Goal: Task Accomplishment & Management: Manage account settings

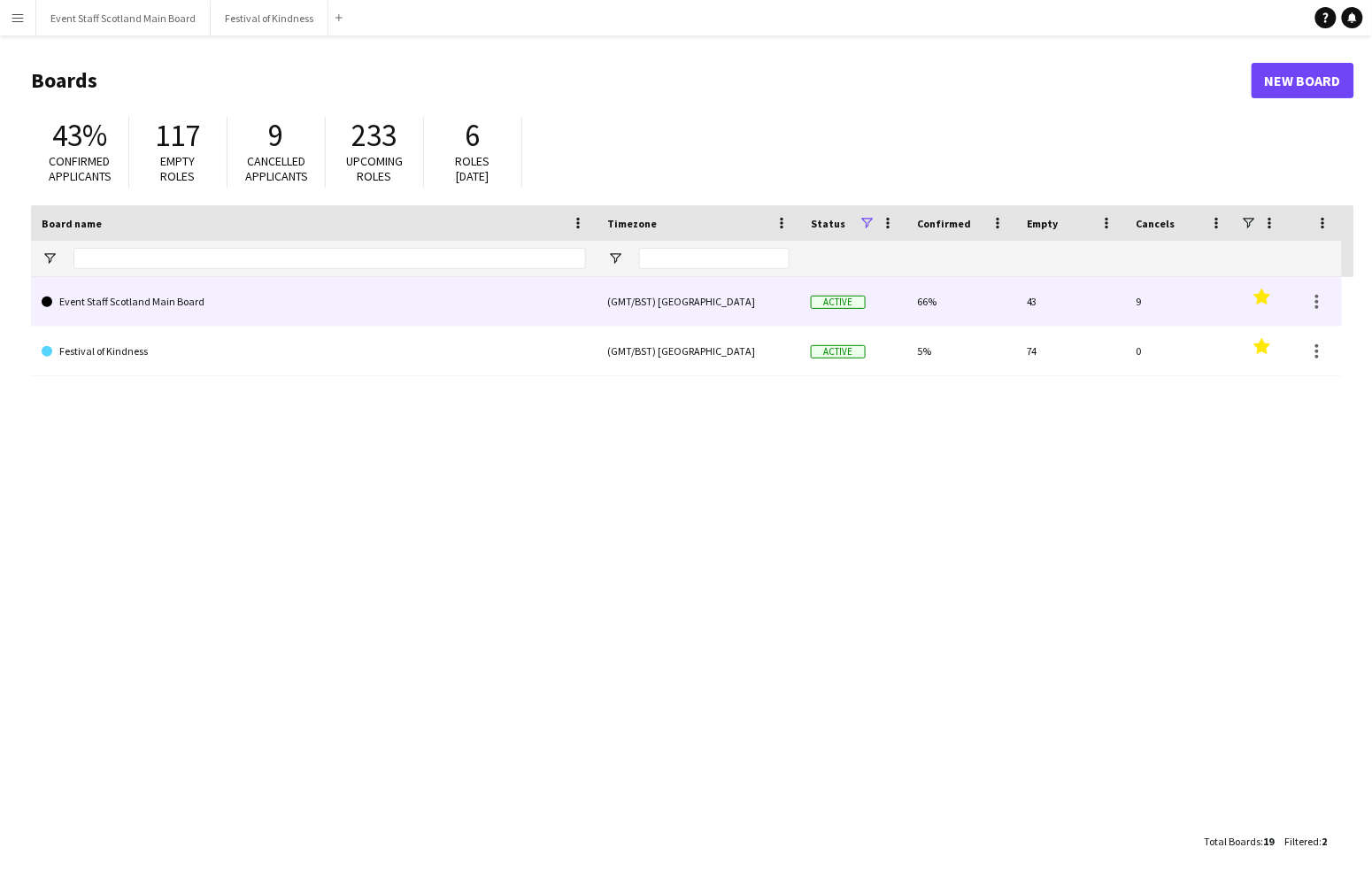
click at [199, 315] on link "Event Staff Scotland Main Board" at bounding box center [314, 301] width 545 height 50
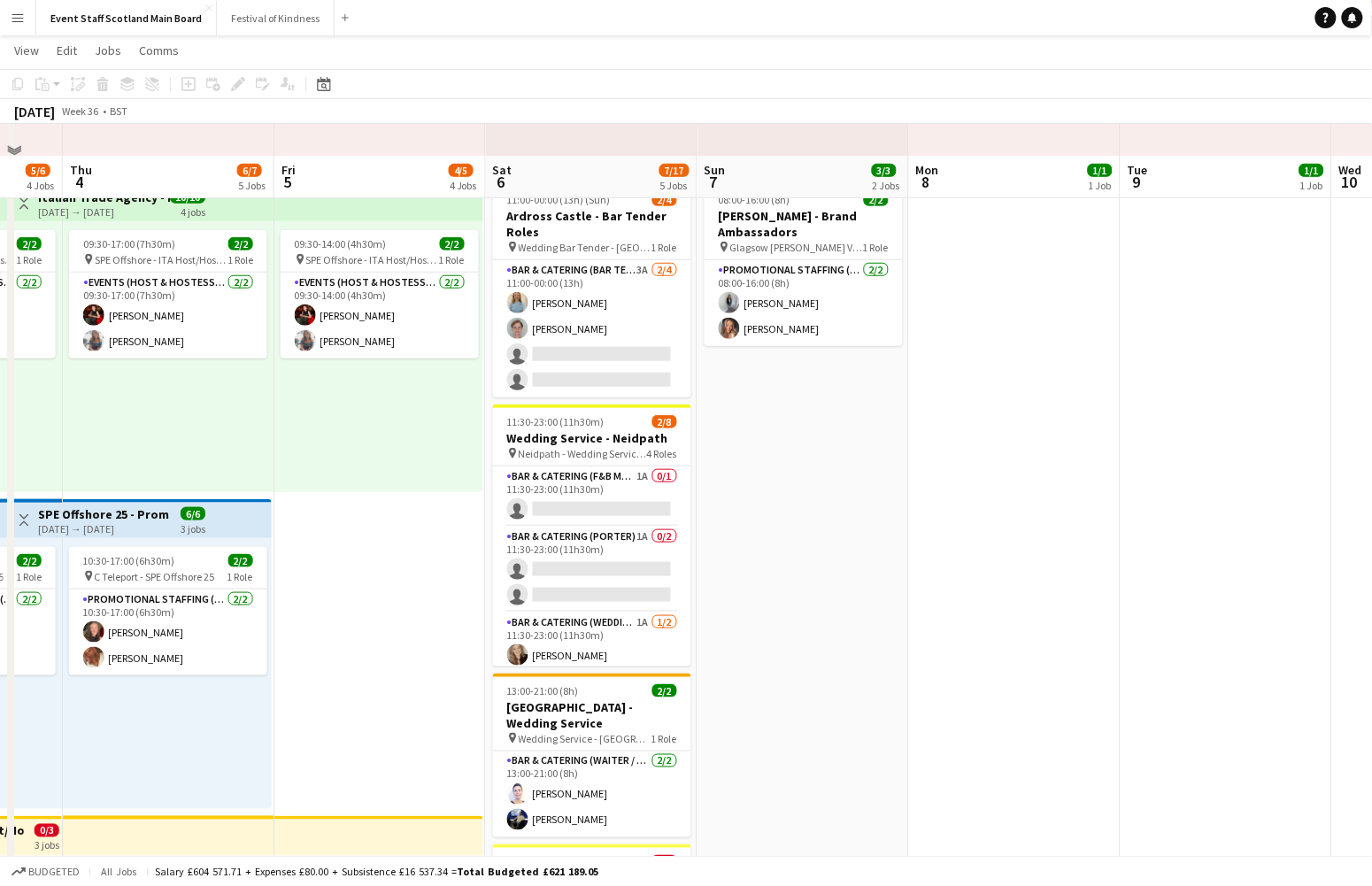
scroll to position [391, 0]
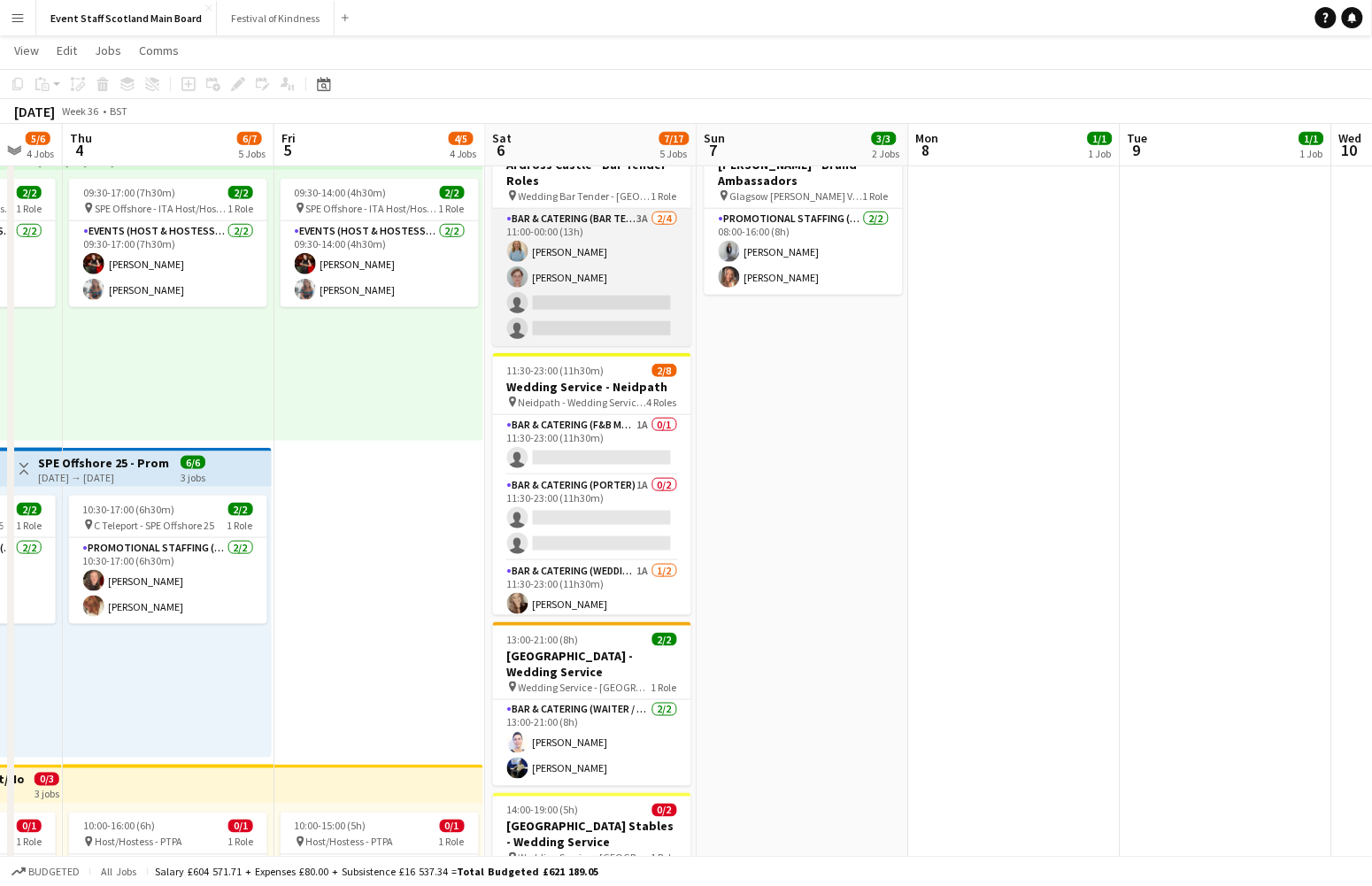
click at [643, 226] on app-card-role "Bar & Catering (Bar Tender) 3A [DATE] 11:00-00:00 (13h) [PERSON_NAME] [PERSON_N…" at bounding box center [592, 278] width 198 height 137
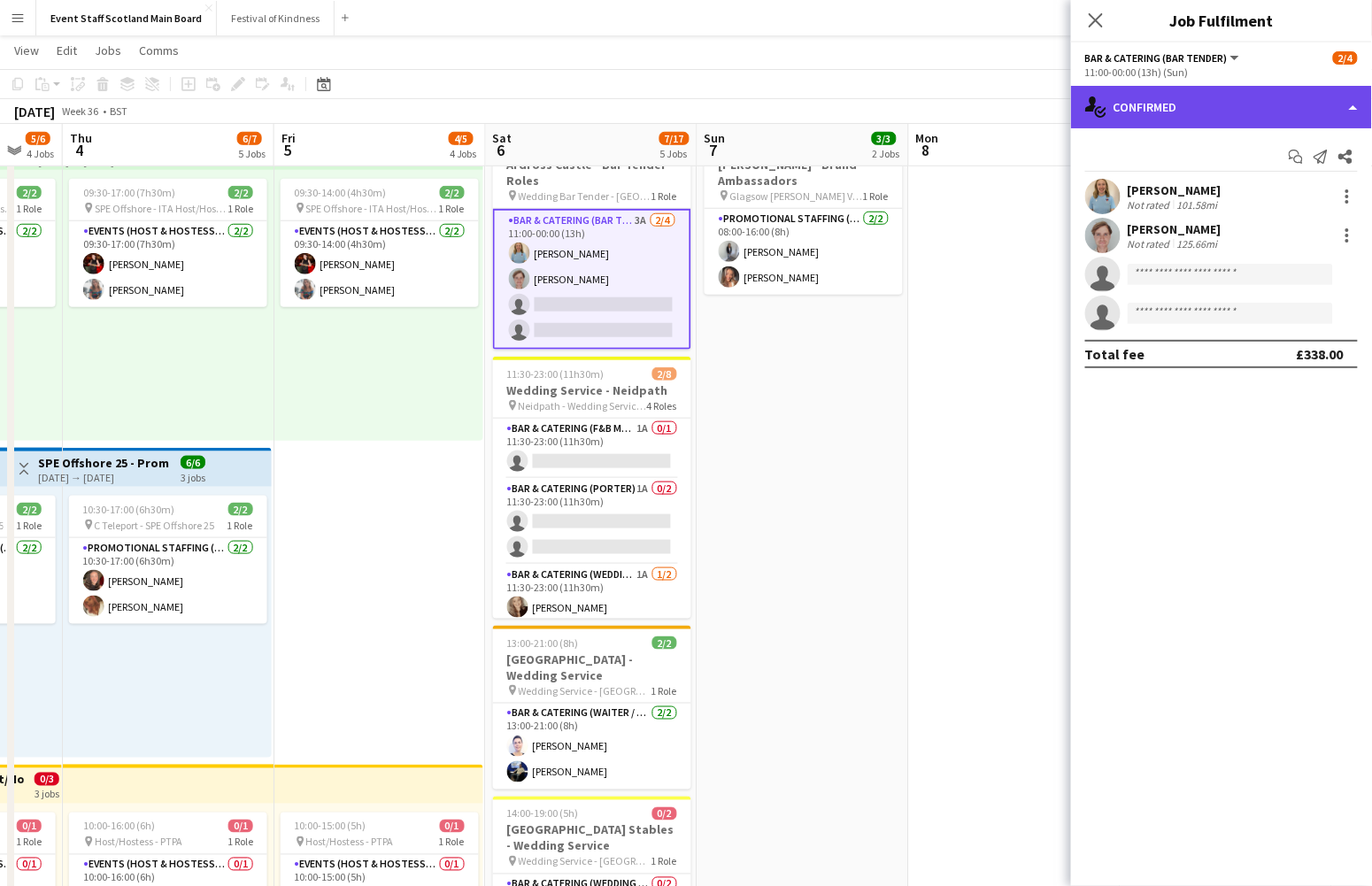
click at [1019, 113] on div "single-neutral-actions-check-2 Confirmed" at bounding box center [1222, 107] width 301 height 43
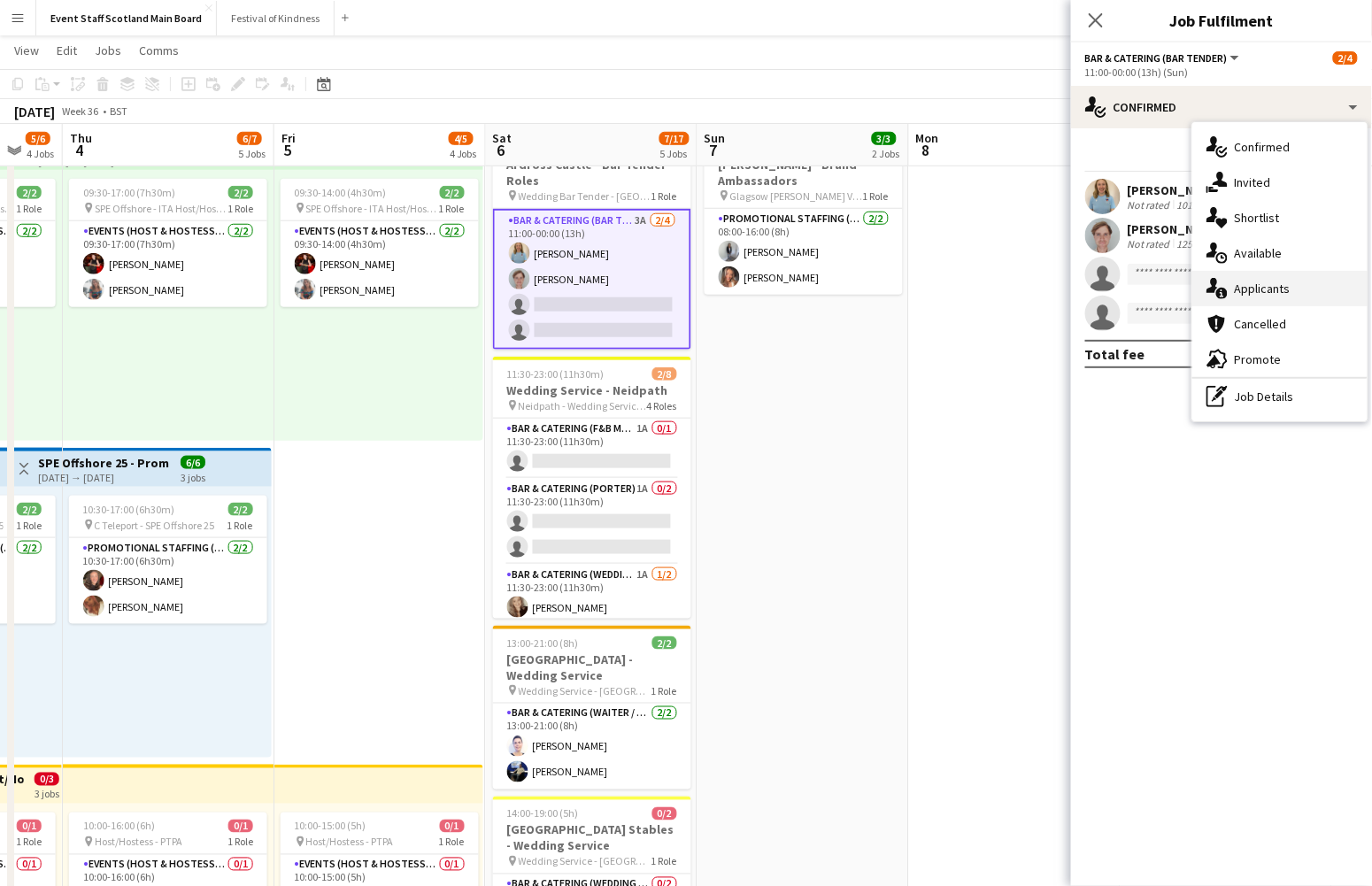
click at [1019, 278] on div "single-neutral-actions-information Applicants" at bounding box center [1280, 288] width 176 height 35
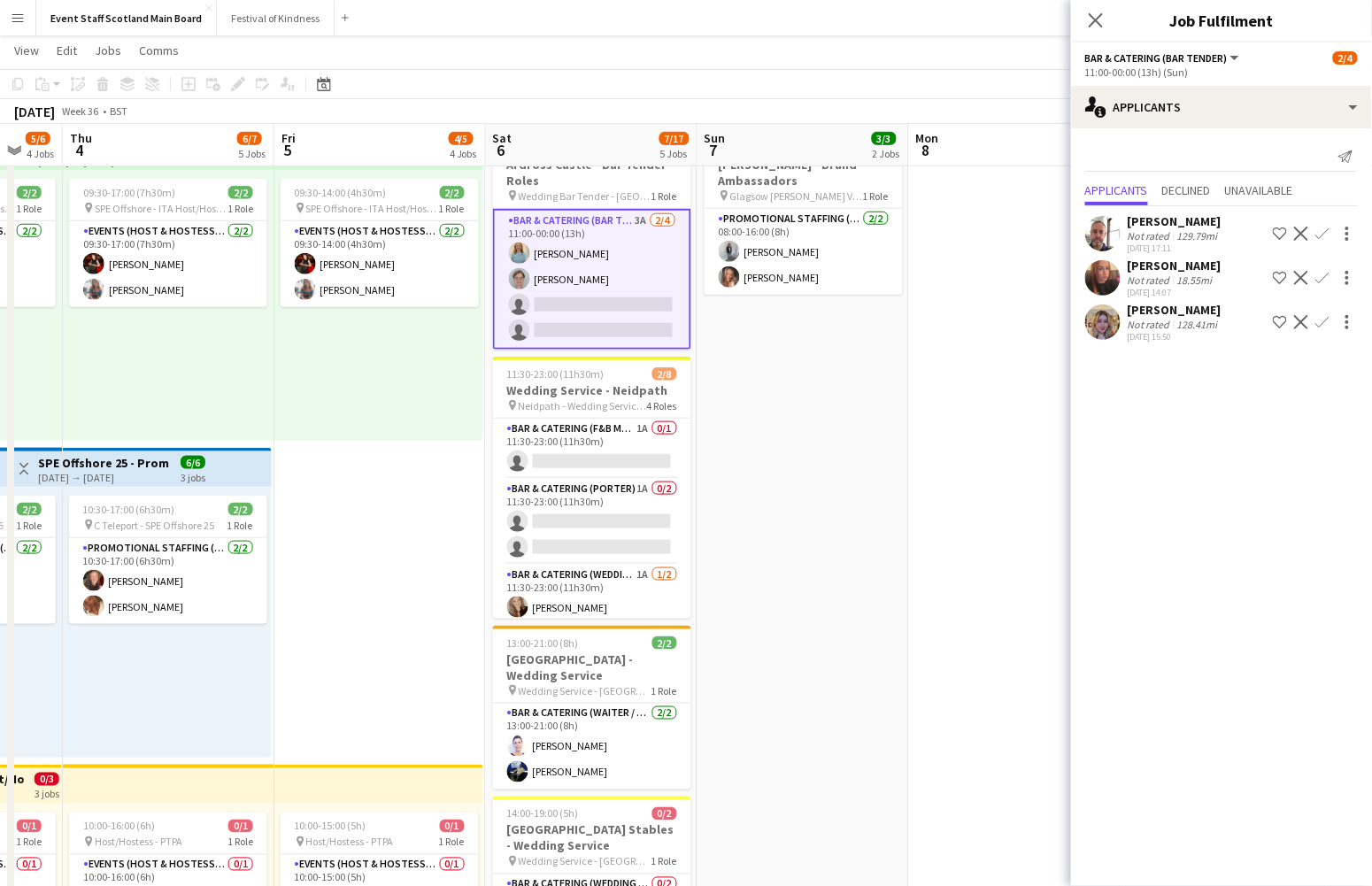
click at [1019, 331] on div "[DATE] 15:50" at bounding box center [1175, 337] width 94 height 11
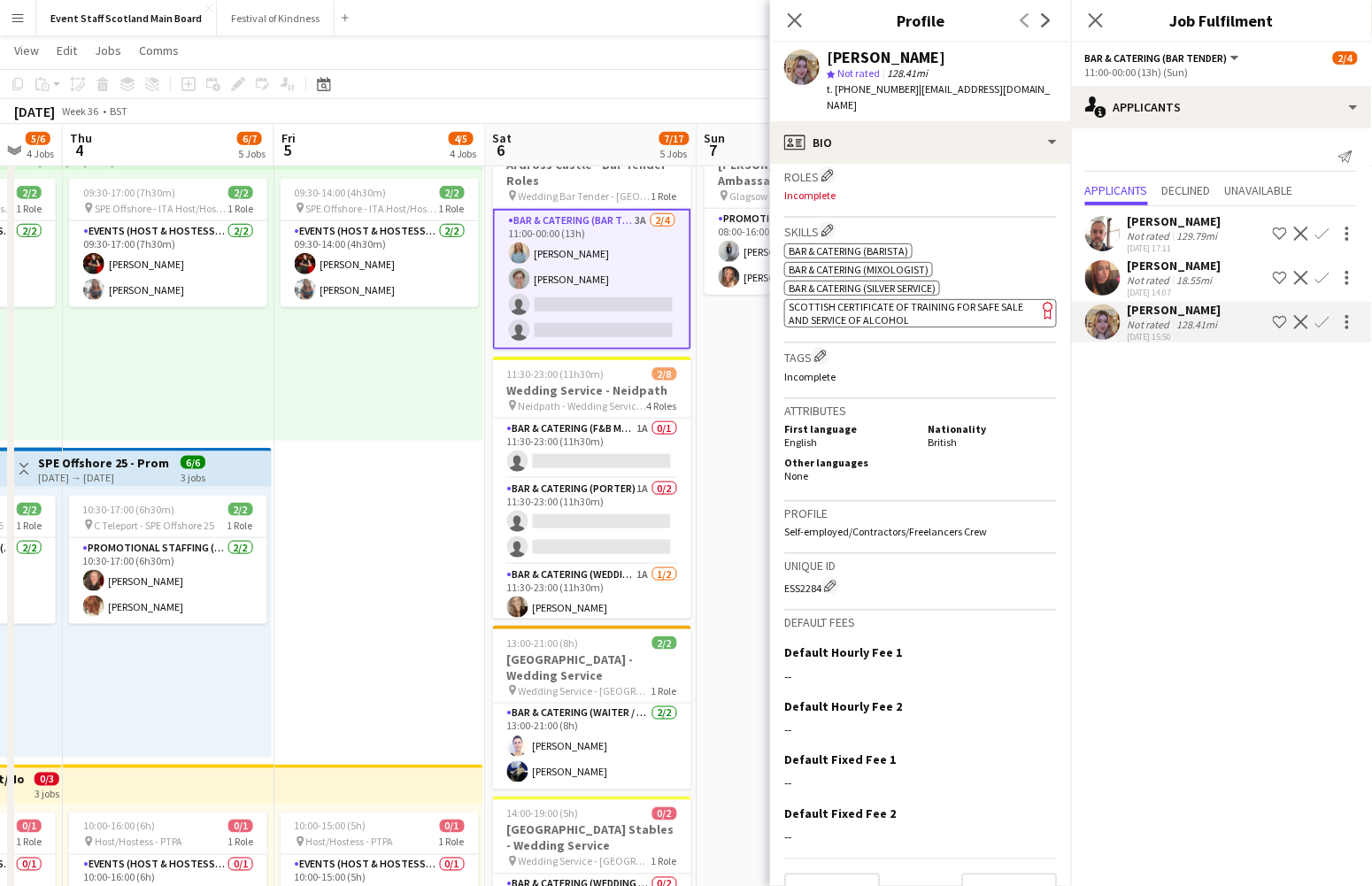
scroll to position [578, 0]
click at [1019, 876] on button "Next" at bounding box center [1009, 894] width 95 height 35
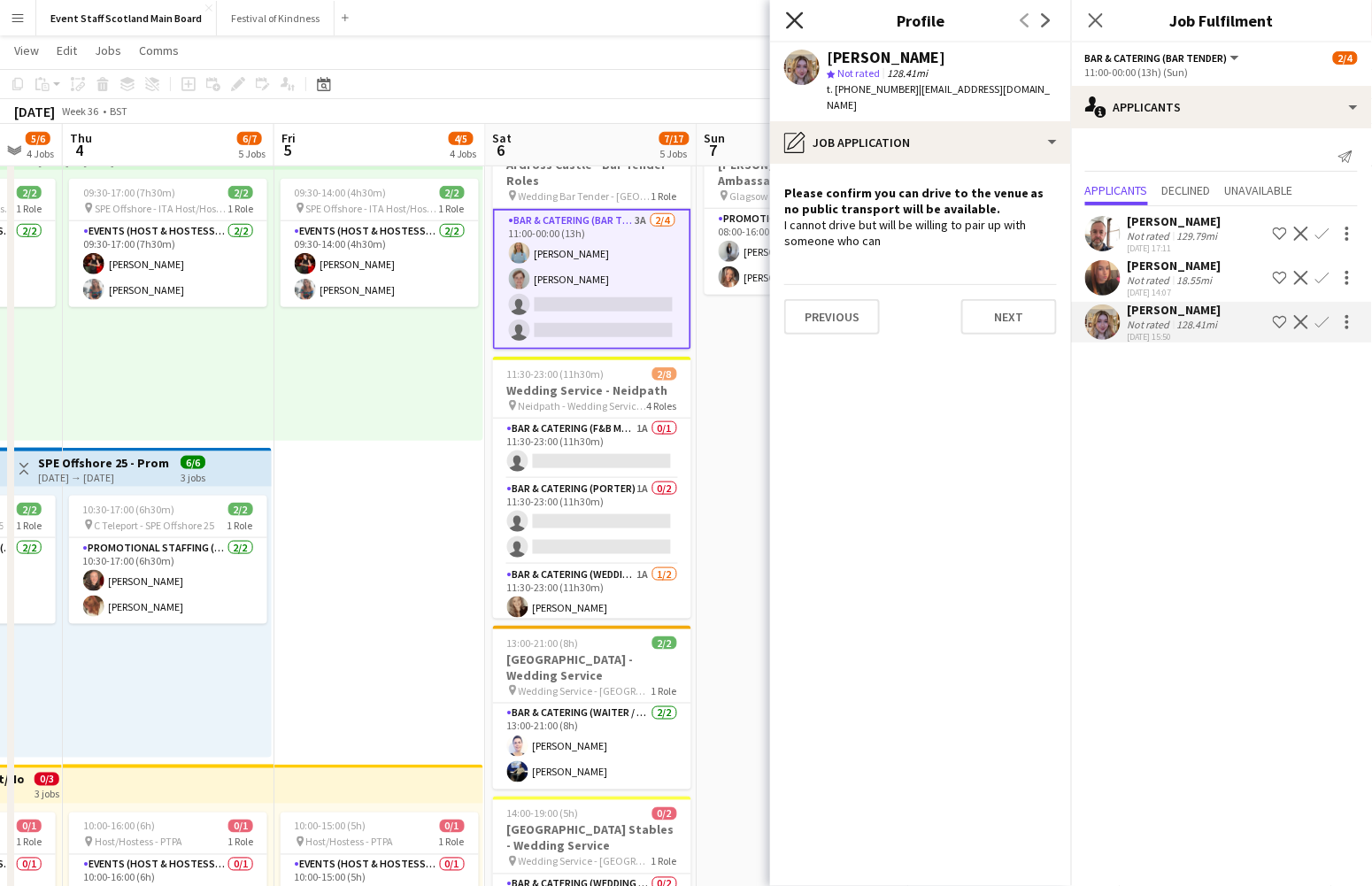
click at [799, 19] on icon "Close pop-in" at bounding box center [795, 20] width 17 height 17
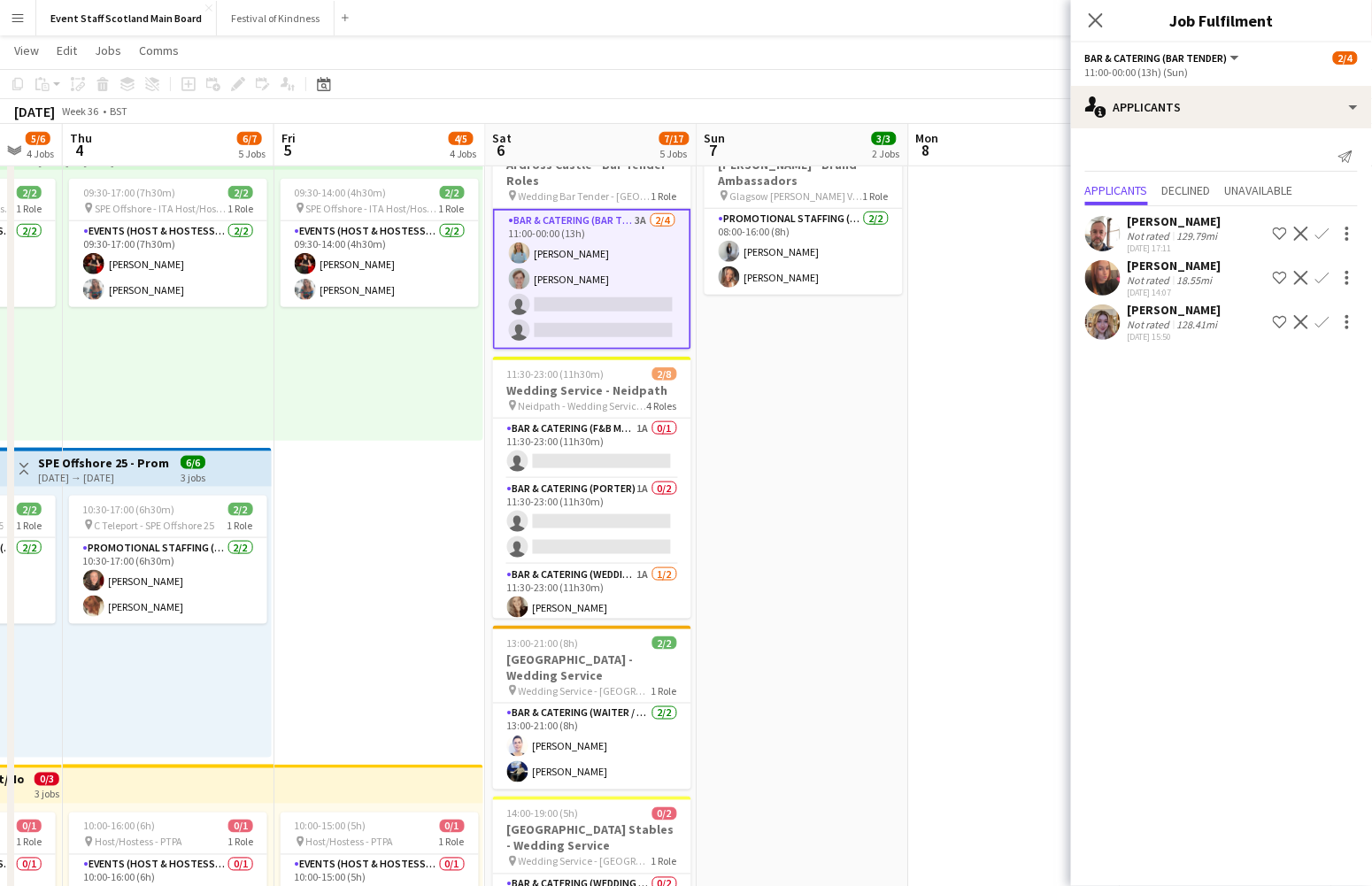
click at [1019, 275] on div "18.55mi" at bounding box center [1195, 280] width 43 height 13
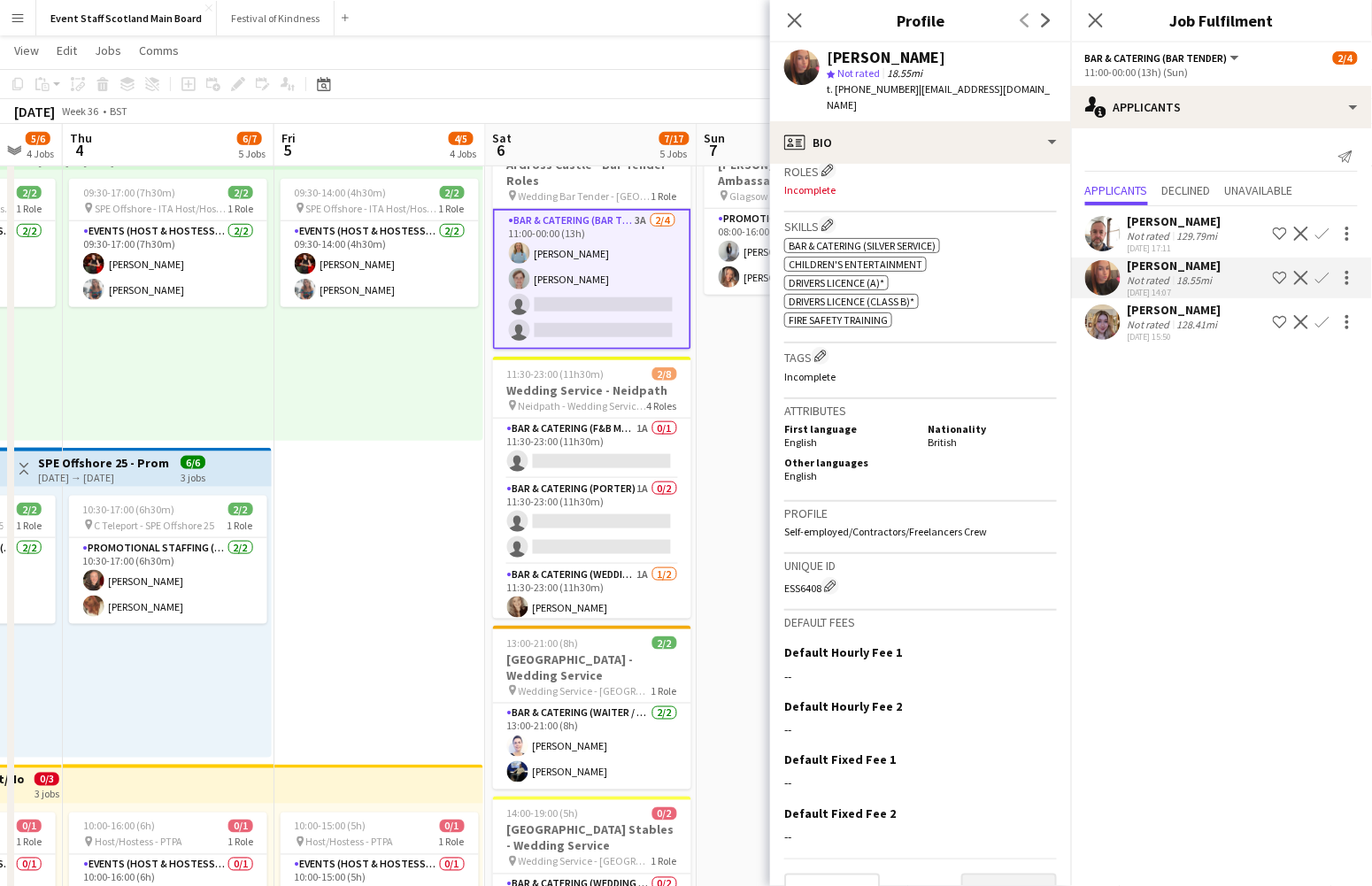
scroll to position [546, 0]
click at [1014, 875] on button "Next" at bounding box center [1009, 892] width 95 height 35
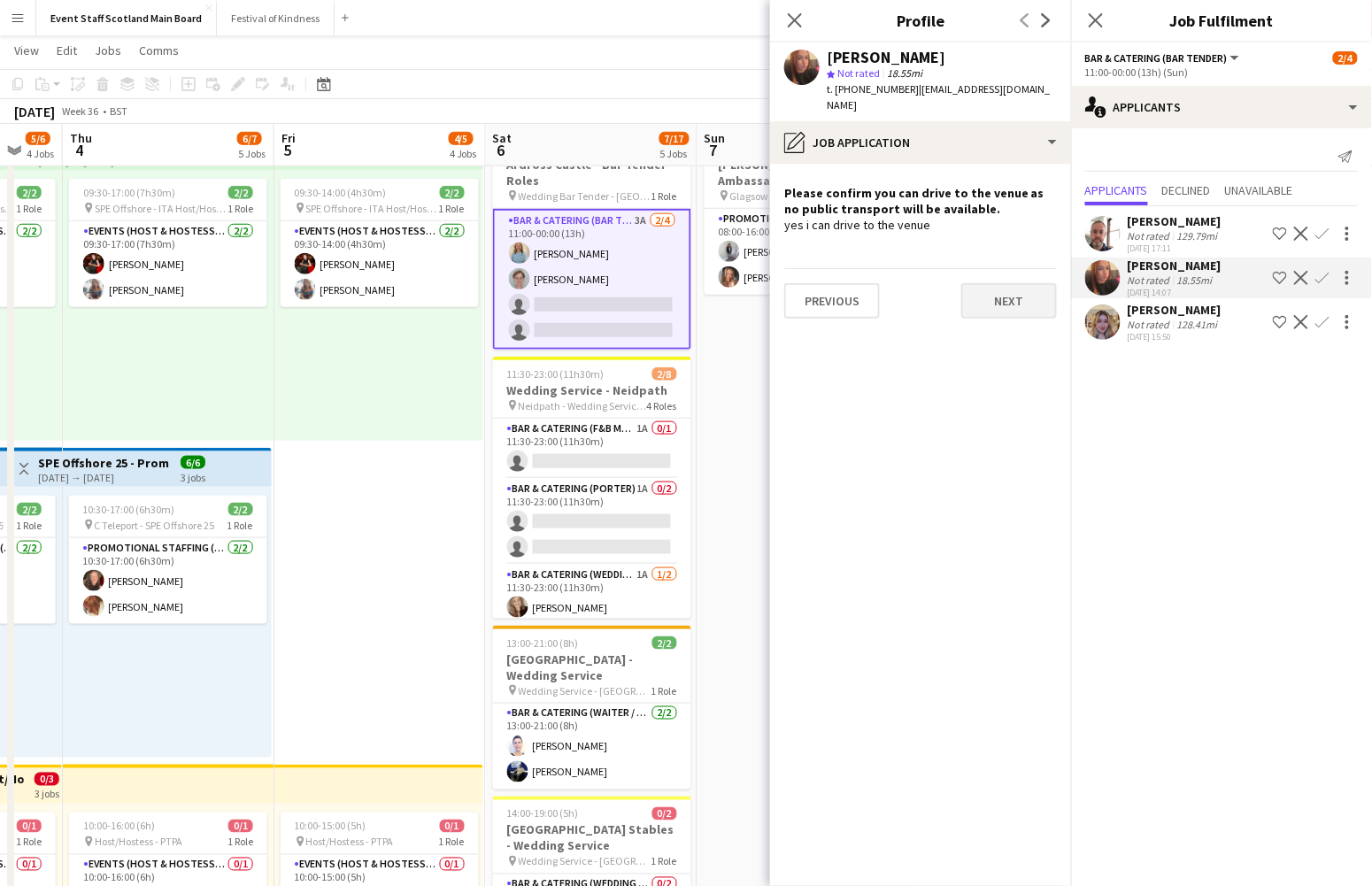
click at [1008, 283] on button "Next" at bounding box center [1009, 300] width 95 height 35
click at [1013, 295] on button "Next" at bounding box center [1009, 309] width 95 height 35
click at [1013, 292] on button "Next" at bounding box center [1009, 299] width 95 height 35
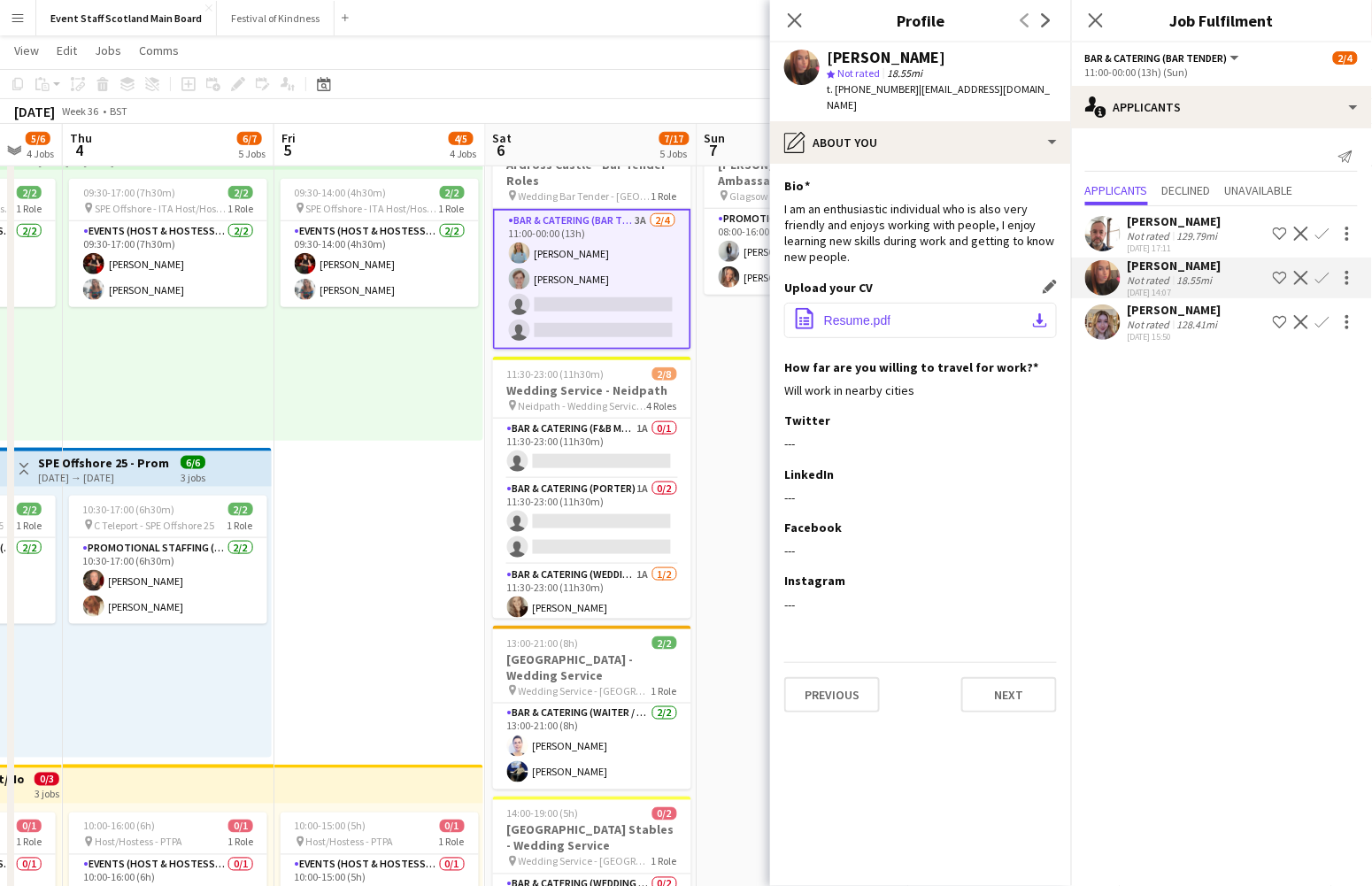
click at [873, 314] on span "Resume.pdf" at bounding box center [858, 320] width 67 height 14
click at [1019, 216] on div "[PERSON_NAME]" at bounding box center [1175, 221] width 94 height 16
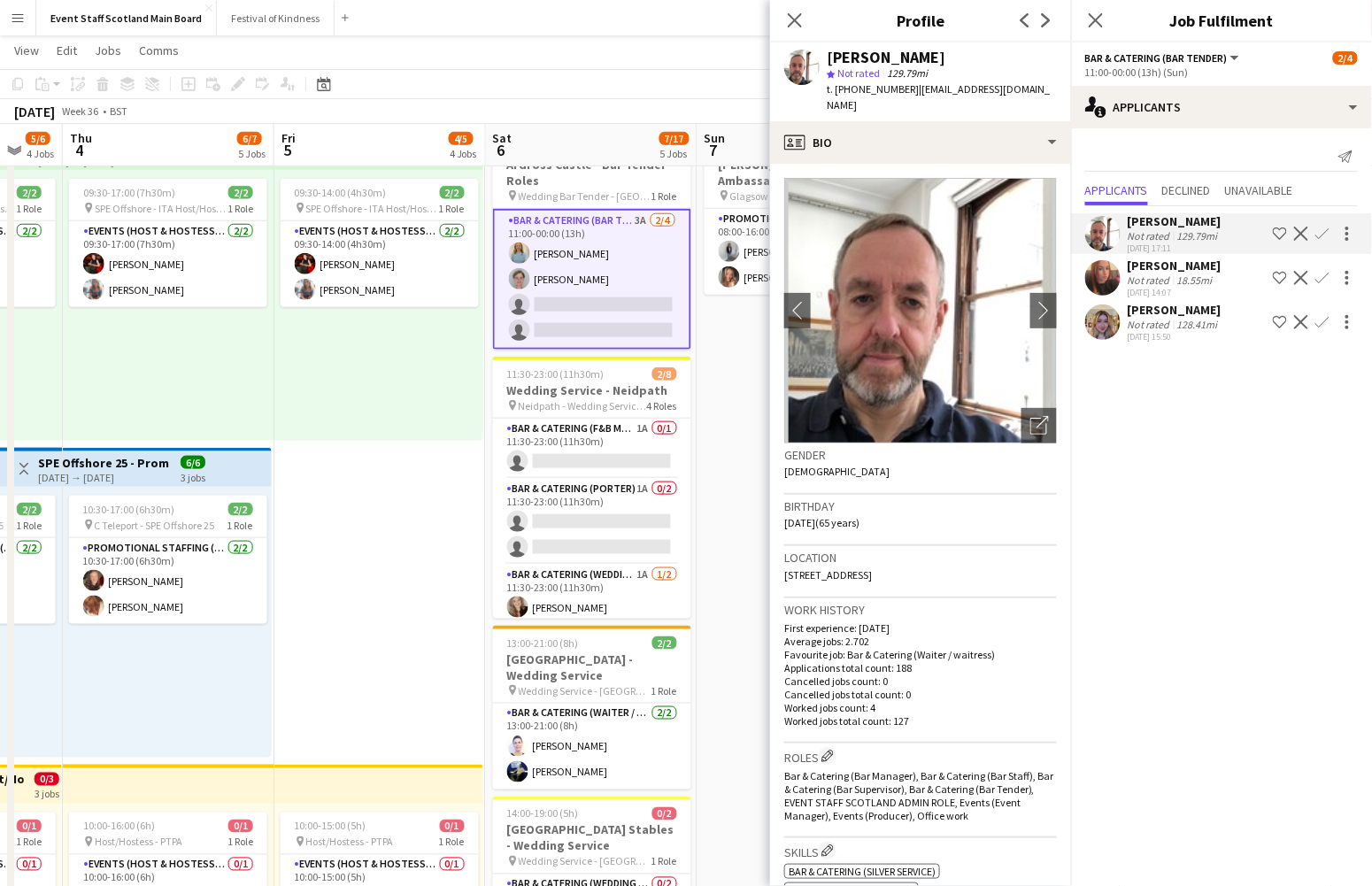
click at [1019, 232] on app-icon "Confirm" at bounding box center [1322, 234] width 14 height 14
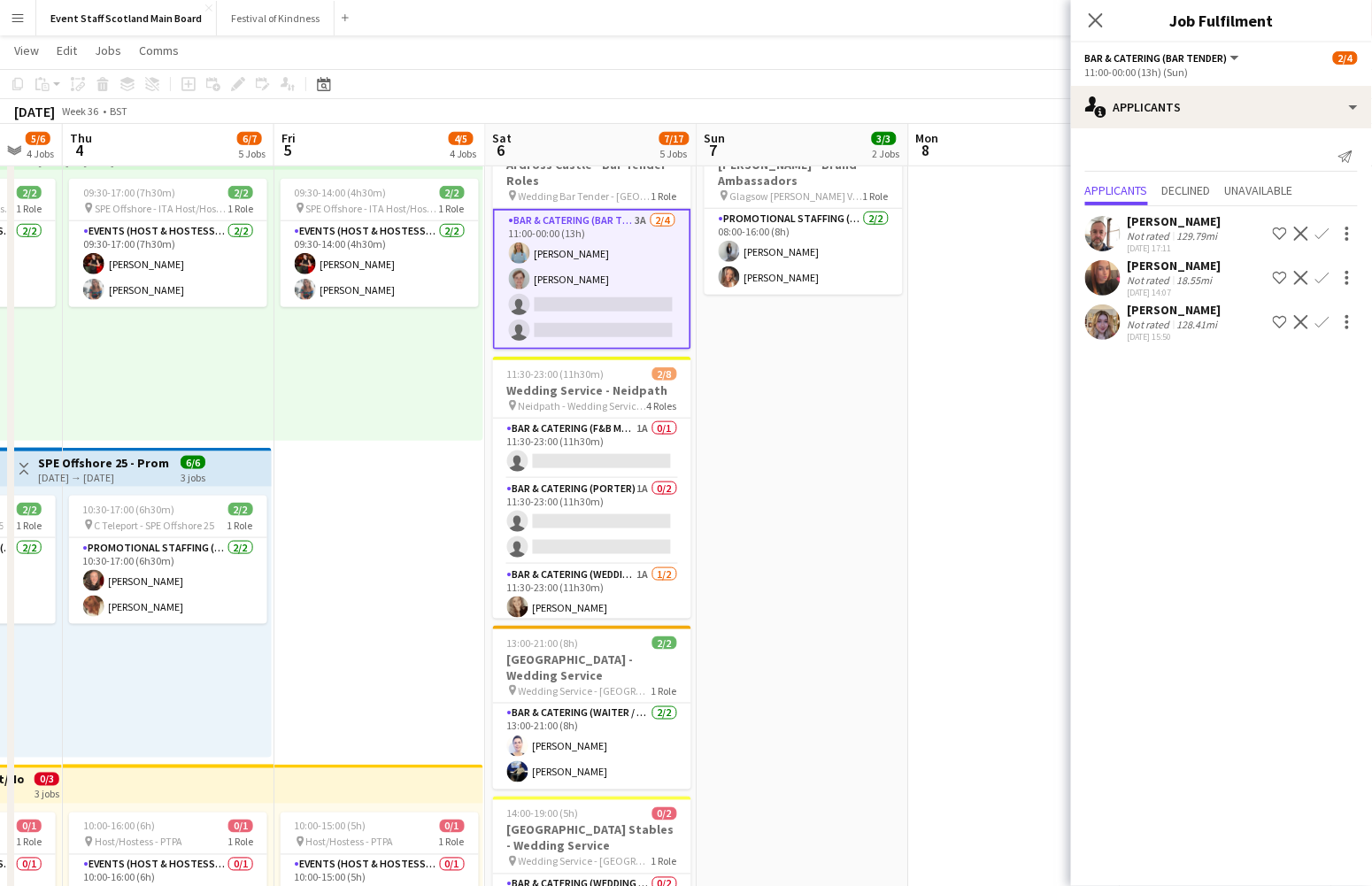
click at [1019, 233] on app-icon "Confirm" at bounding box center [1322, 234] width 14 height 14
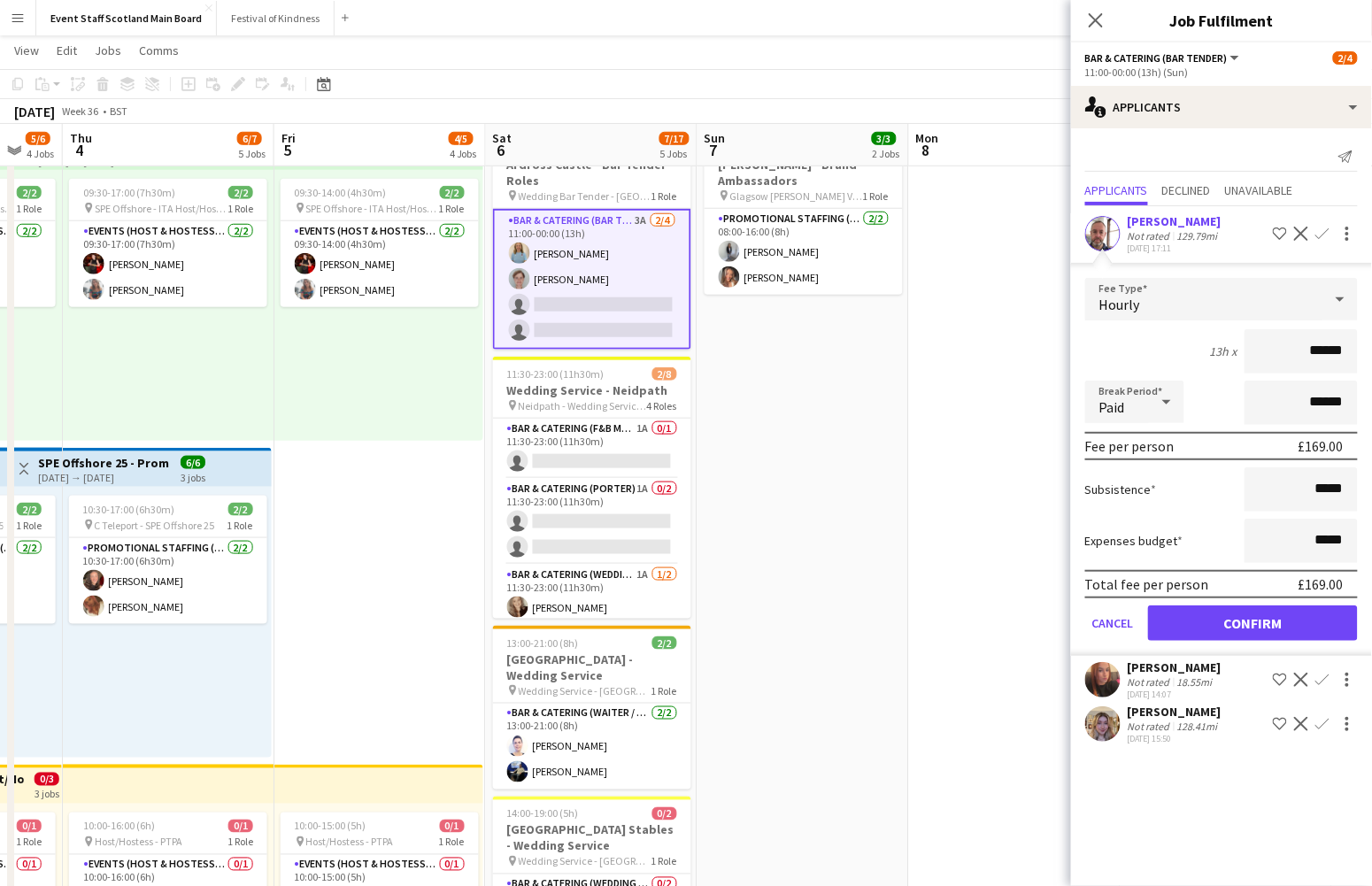
click at [1019, 615] on button "Confirm" at bounding box center [1254, 623] width 210 height 35
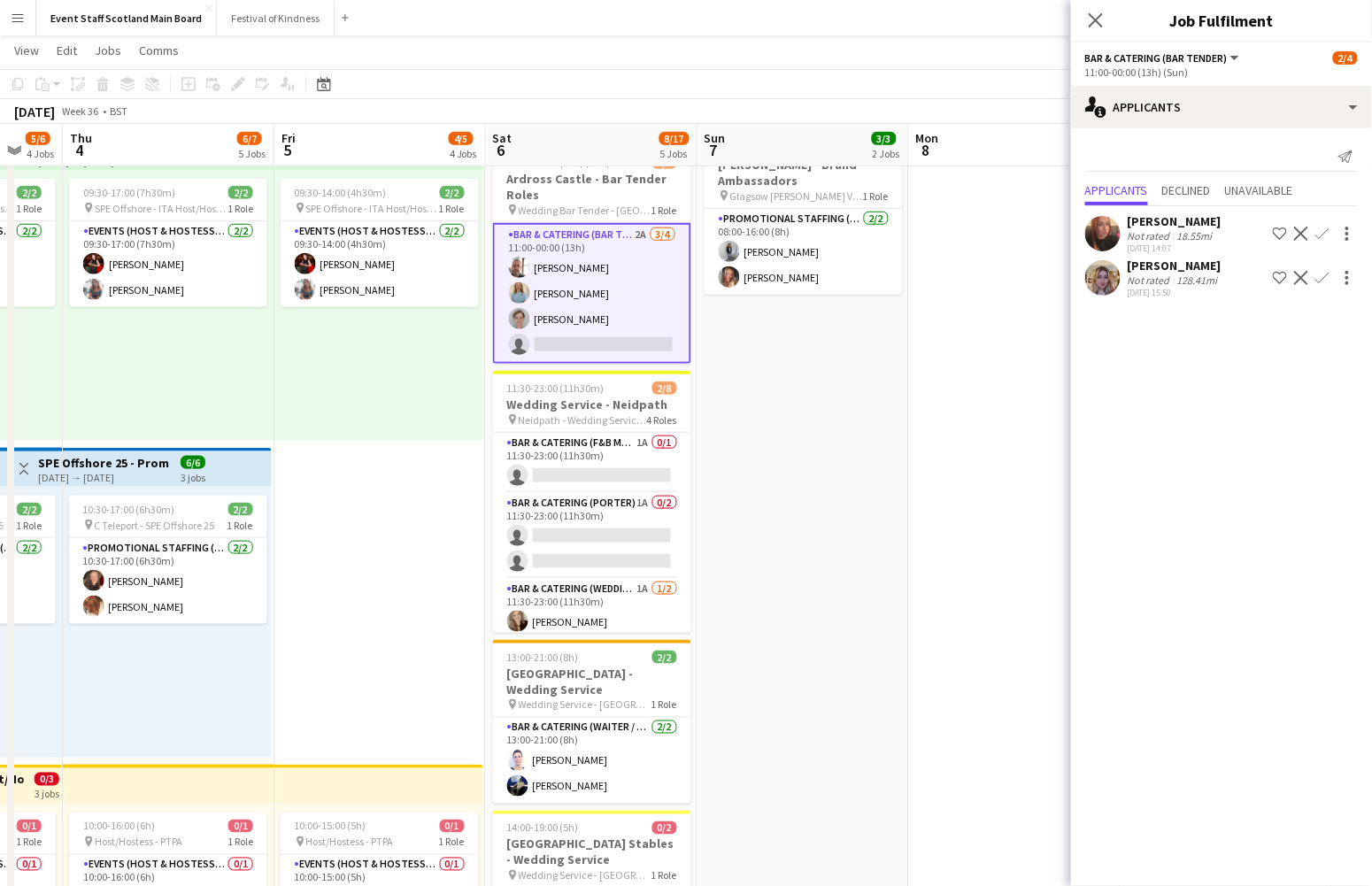
click at [896, 373] on app-date-cell "16:00-00:30 (8h30m) (Mon) 1/1 pin [GEOGRAPHIC_DATA] - Event/FOH Staff 1 Role Ba…" at bounding box center [803, 690] width 212 height 1766
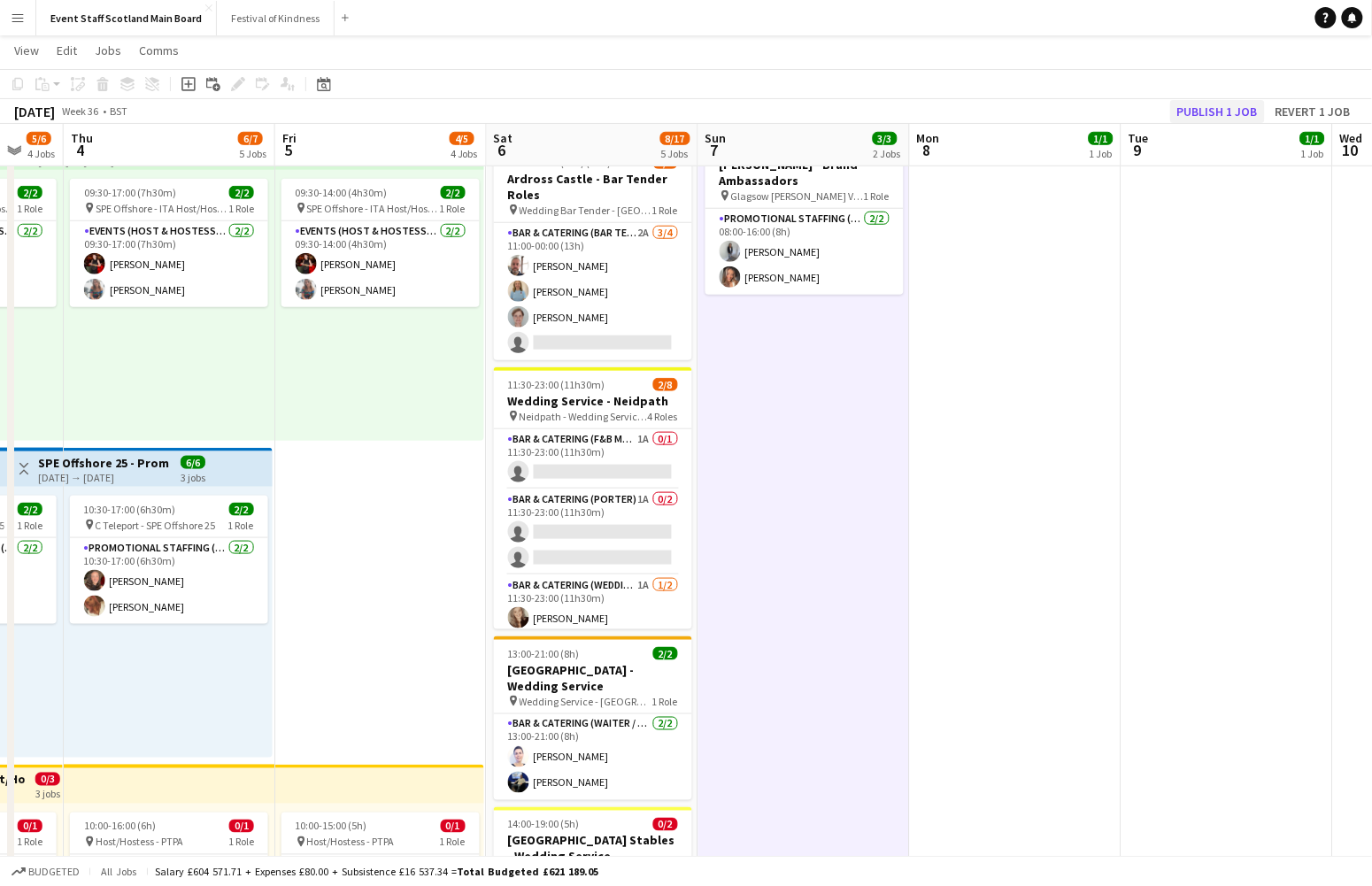
click at [1019, 112] on button "Publish 1 job" at bounding box center [1217, 112] width 94 height 23
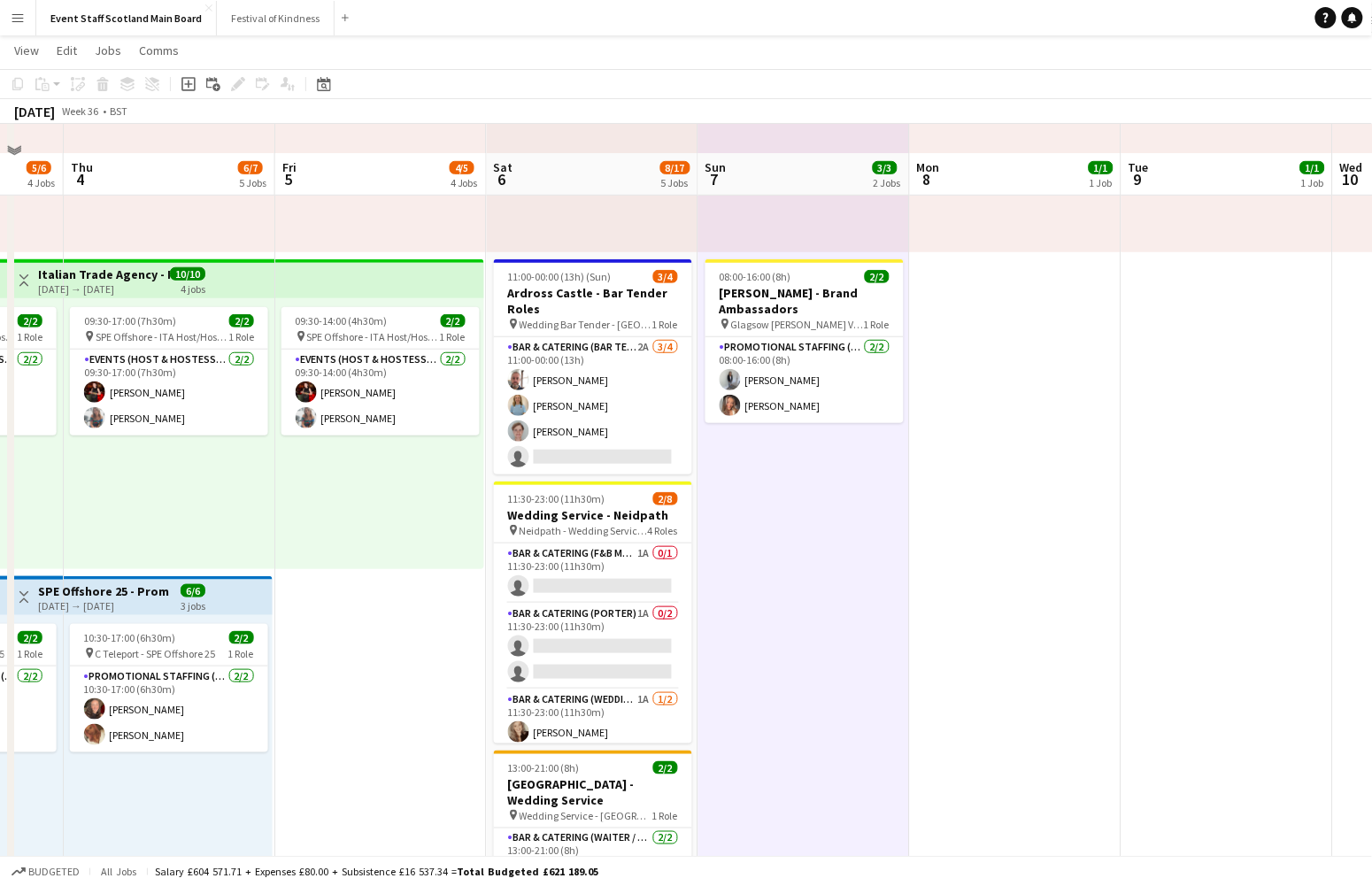
scroll to position [312, 0]
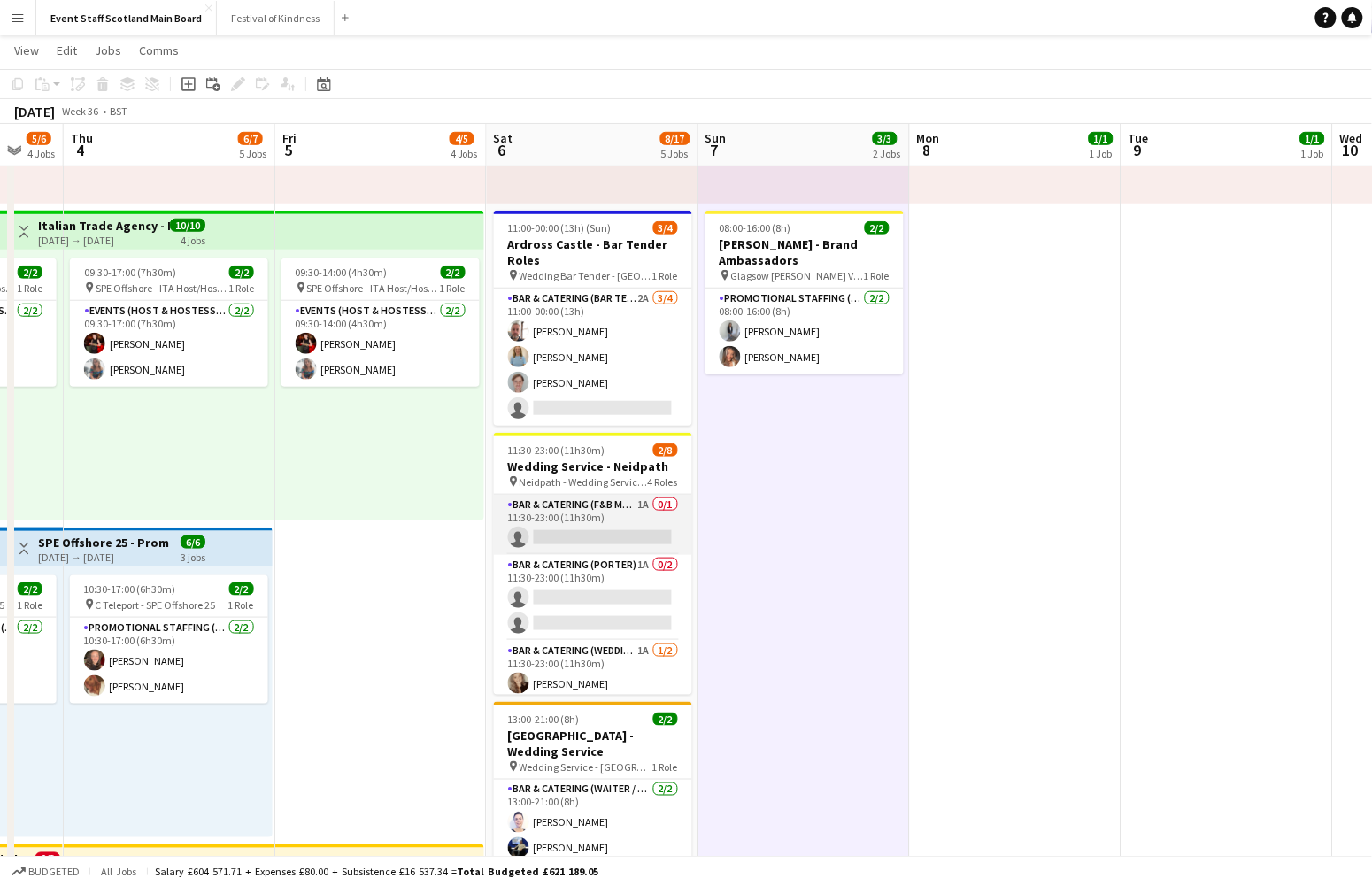
click at [633, 499] on app-card-role "Bar & Catering (F&B Manager - Wedding) 1A 0/1 11:30-23:00 (11h30m) single-neutr…" at bounding box center [593, 525] width 198 height 60
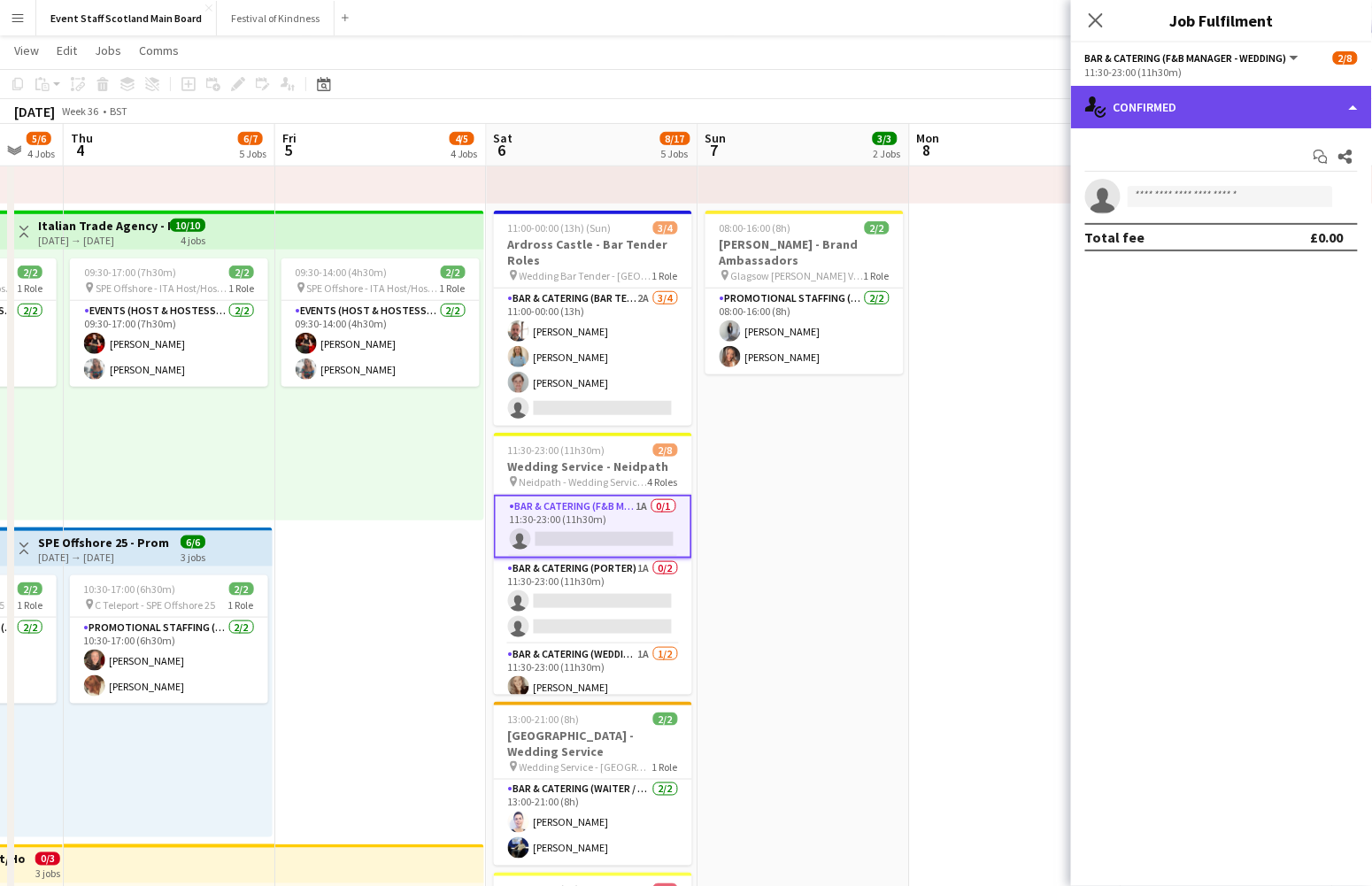
click at [1019, 113] on div "single-neutral-actions-check-2 Confirmed" at bounding box center [1222, 107] width 301 height 43
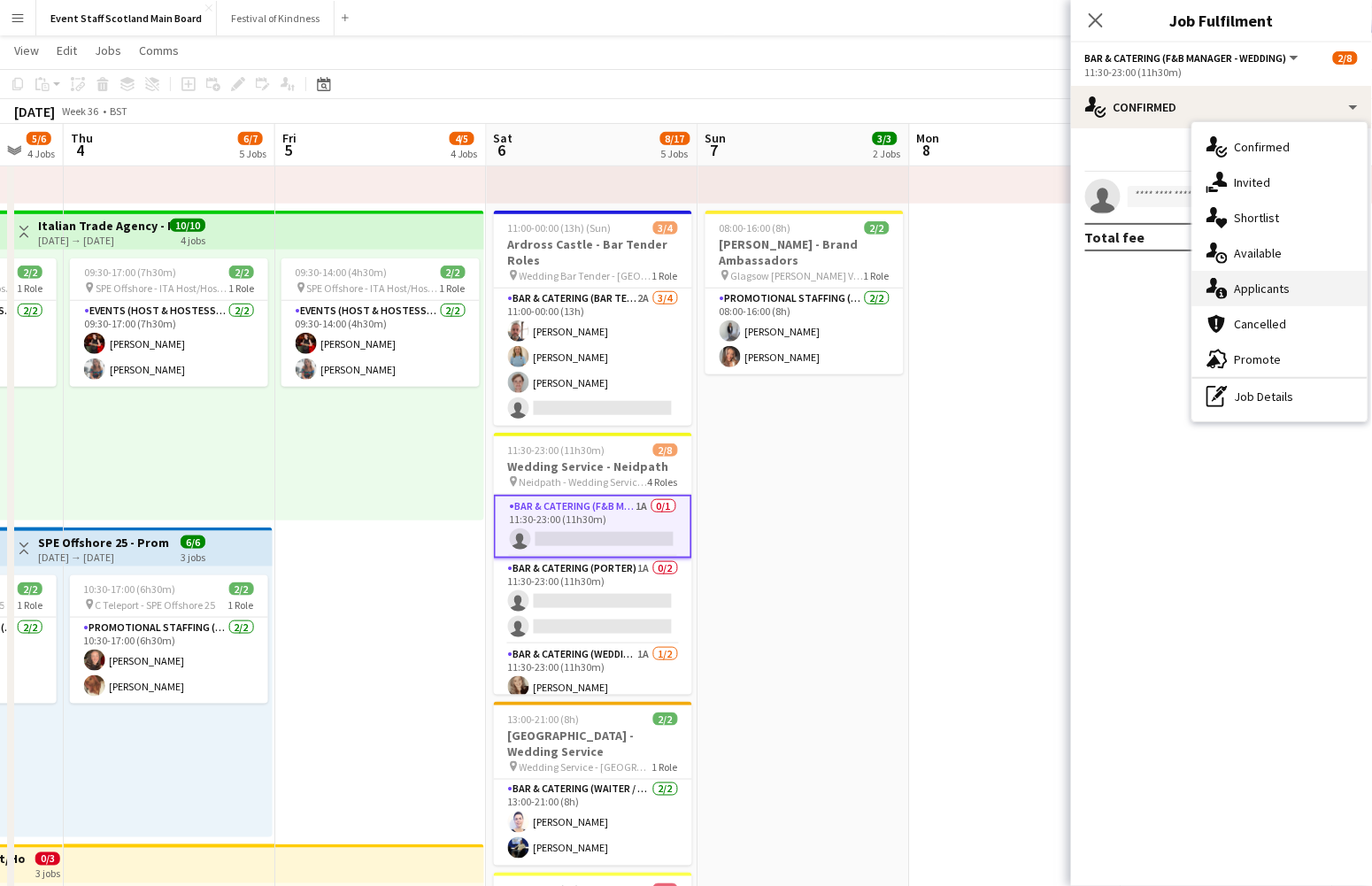
click at [1019, 280] on div "single-neutral-actions-information Applicants" at bounding box center [1280, 288] width 176 height 35
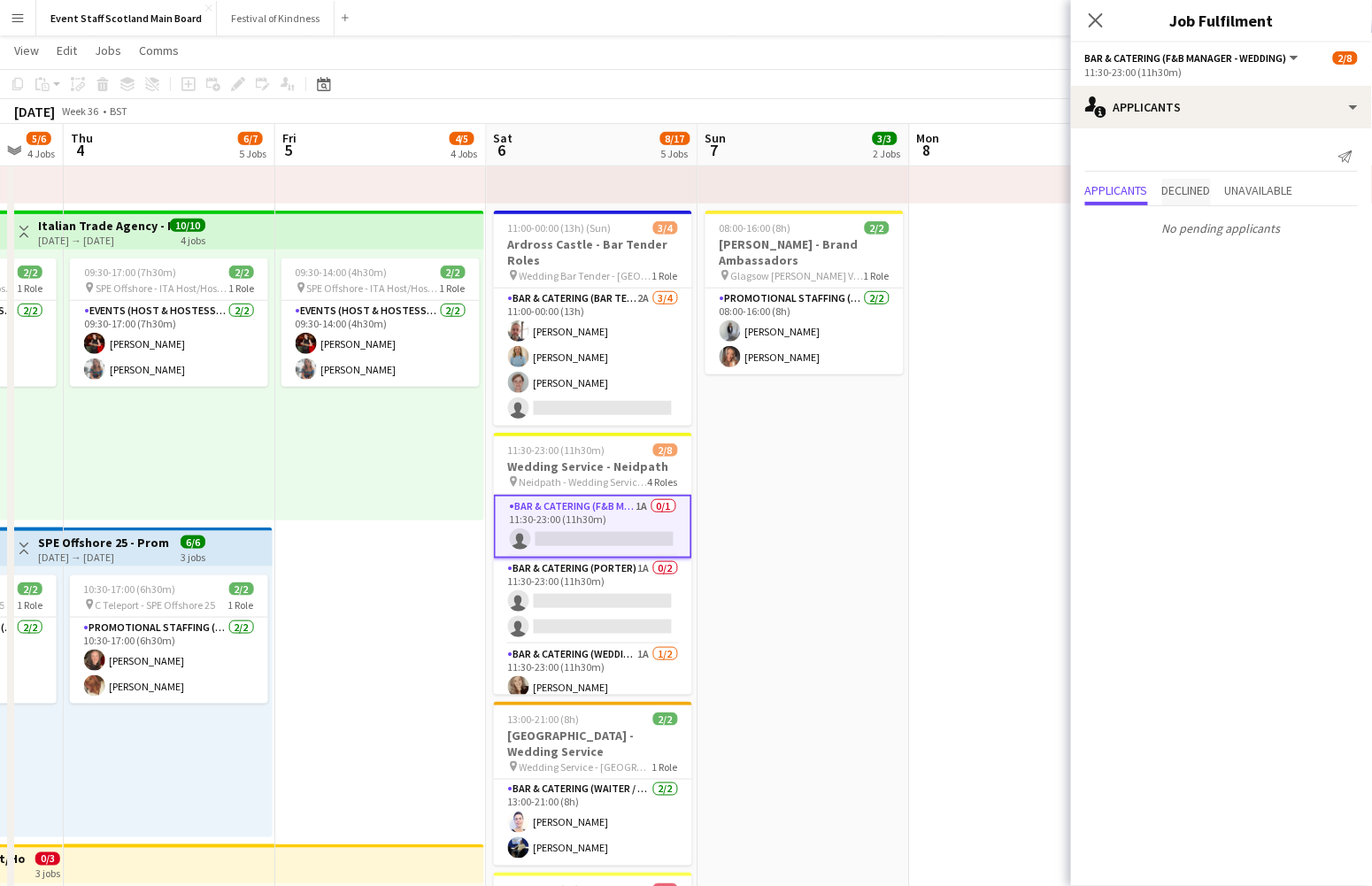
click at [1019, 192] on span "Declined" at bounding box center [1186, 190] width 49 height 12
click at [1019, 150] on span "Unavailable" at bounding box center [1258, 154] width 68 height 12
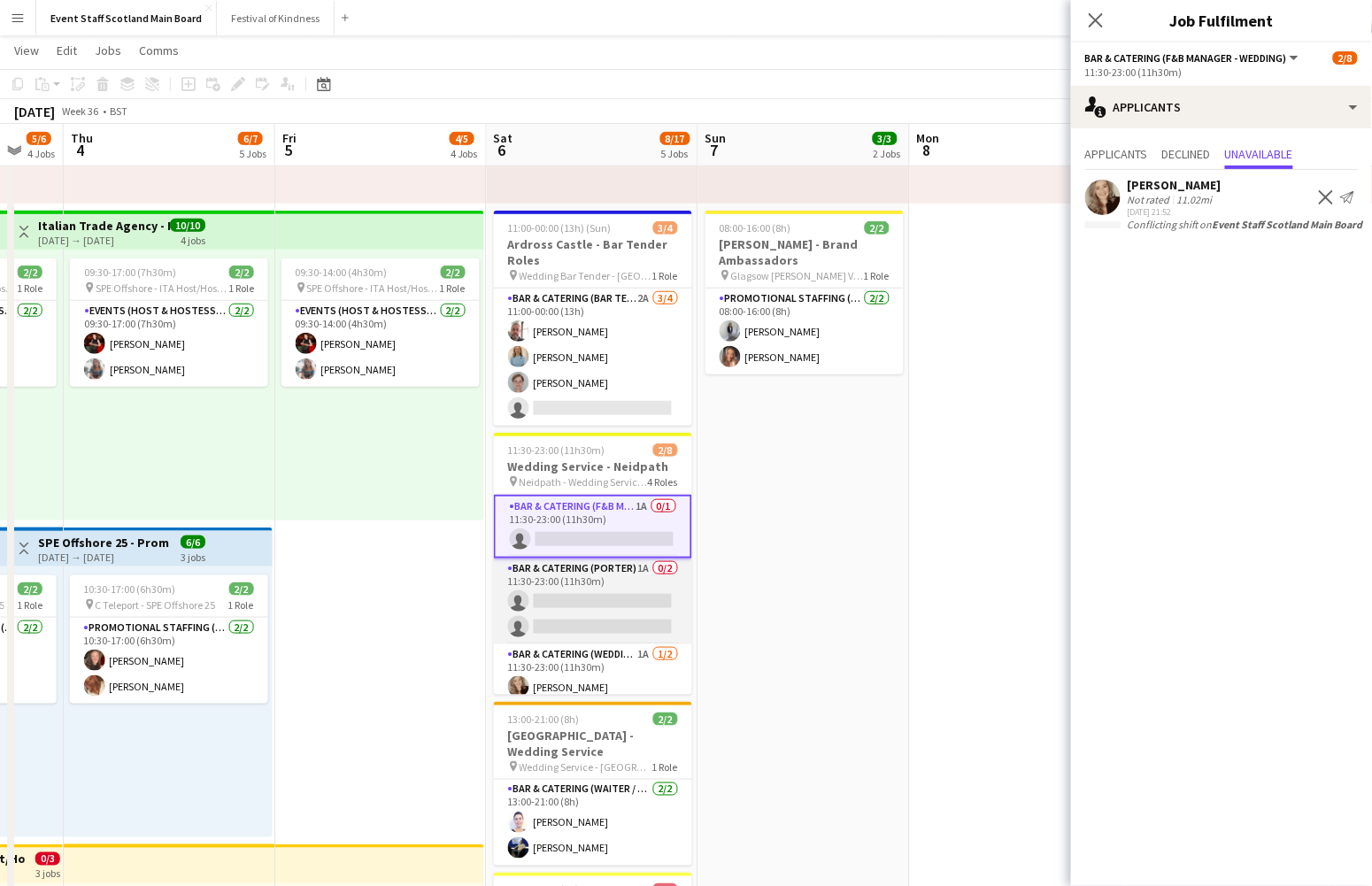
click at [634, 574] on app-card-role "Bar & Catering ([PERSON_NAME]) 1A 0/2 11:30-23:00 (11h30m) single-neutral-actio…" at bounding box center [593, 602] width 198 height 86
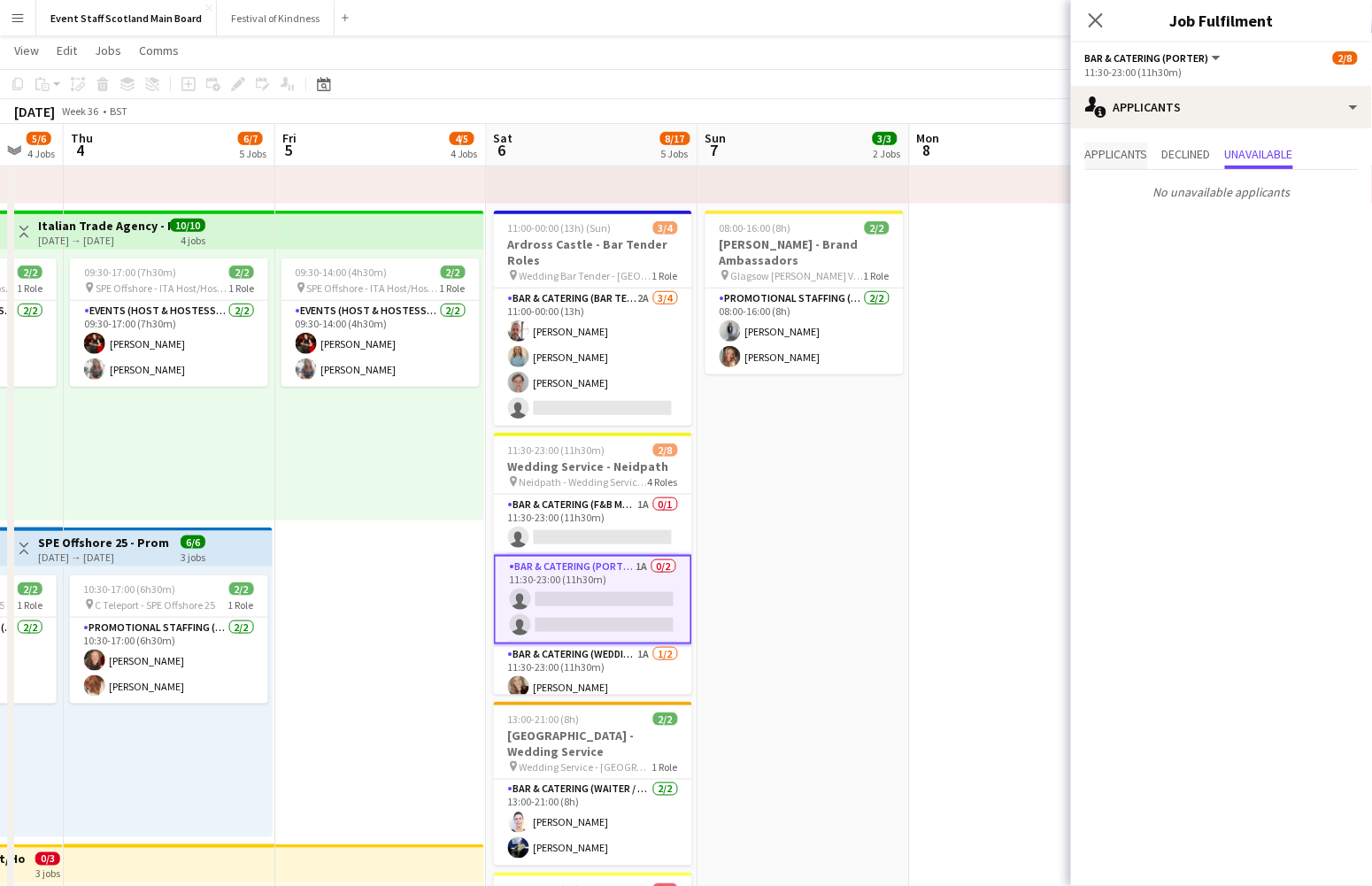
click at [1019, 148] on span "Applicants" at bounding box center [1117, 154] width 63 height 12
click at [1019, 238] on div "Not rated" at bounding box center [1151, 236] width 46 height 13
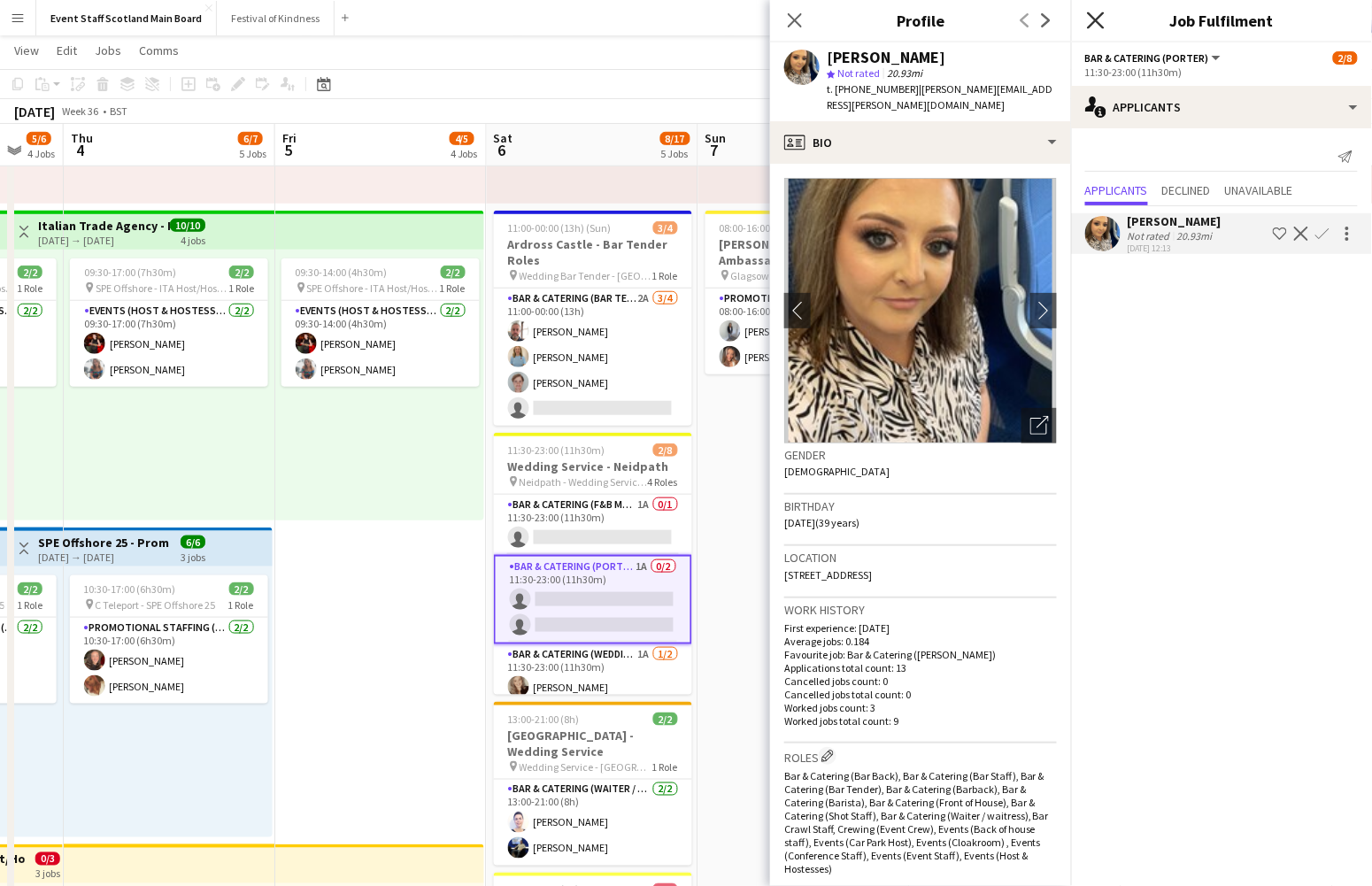
click at [1019, 14] on icon at bounding box center [1096, 20] width 17 height 17
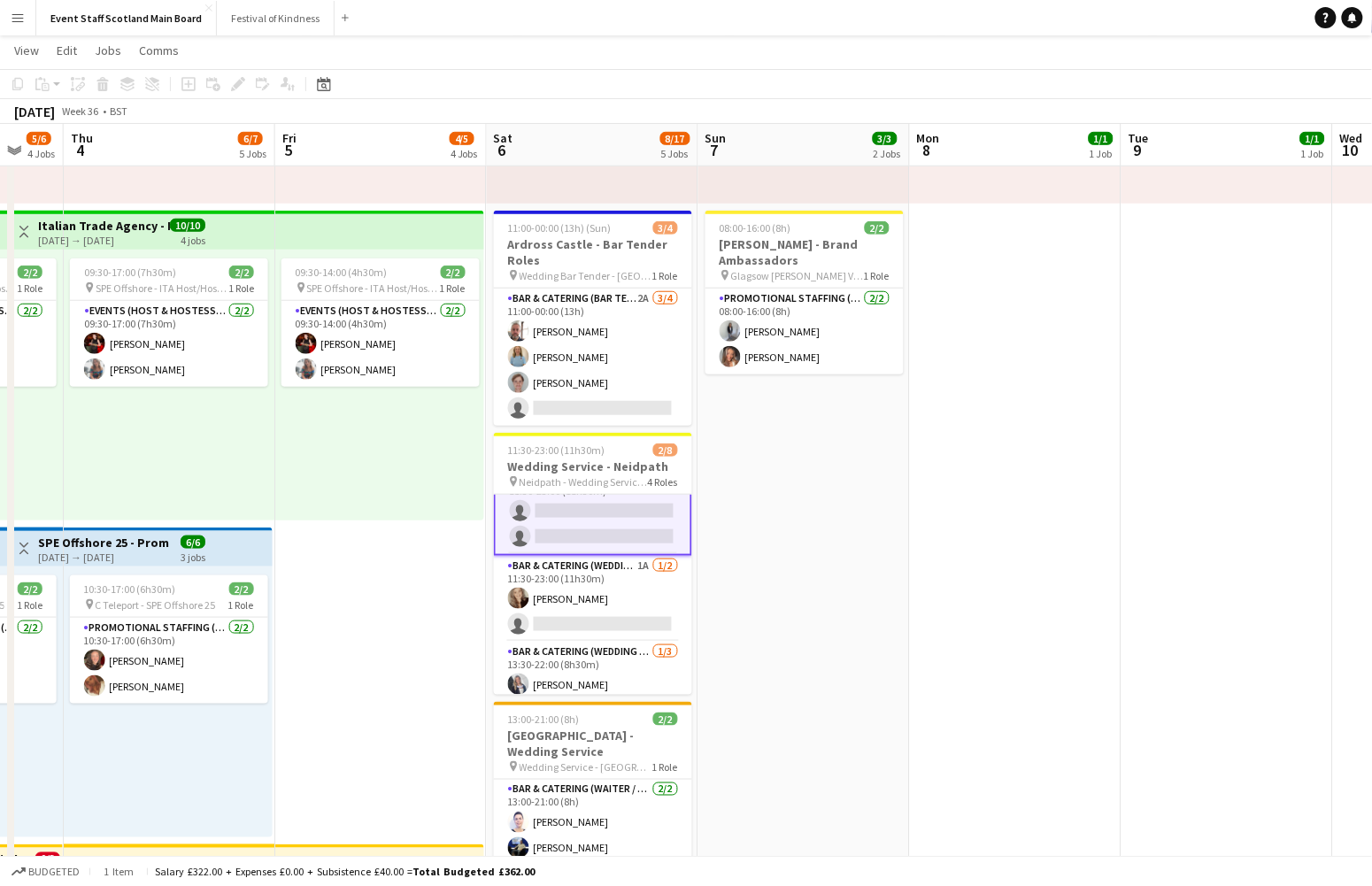
scroll to position [100, 0]
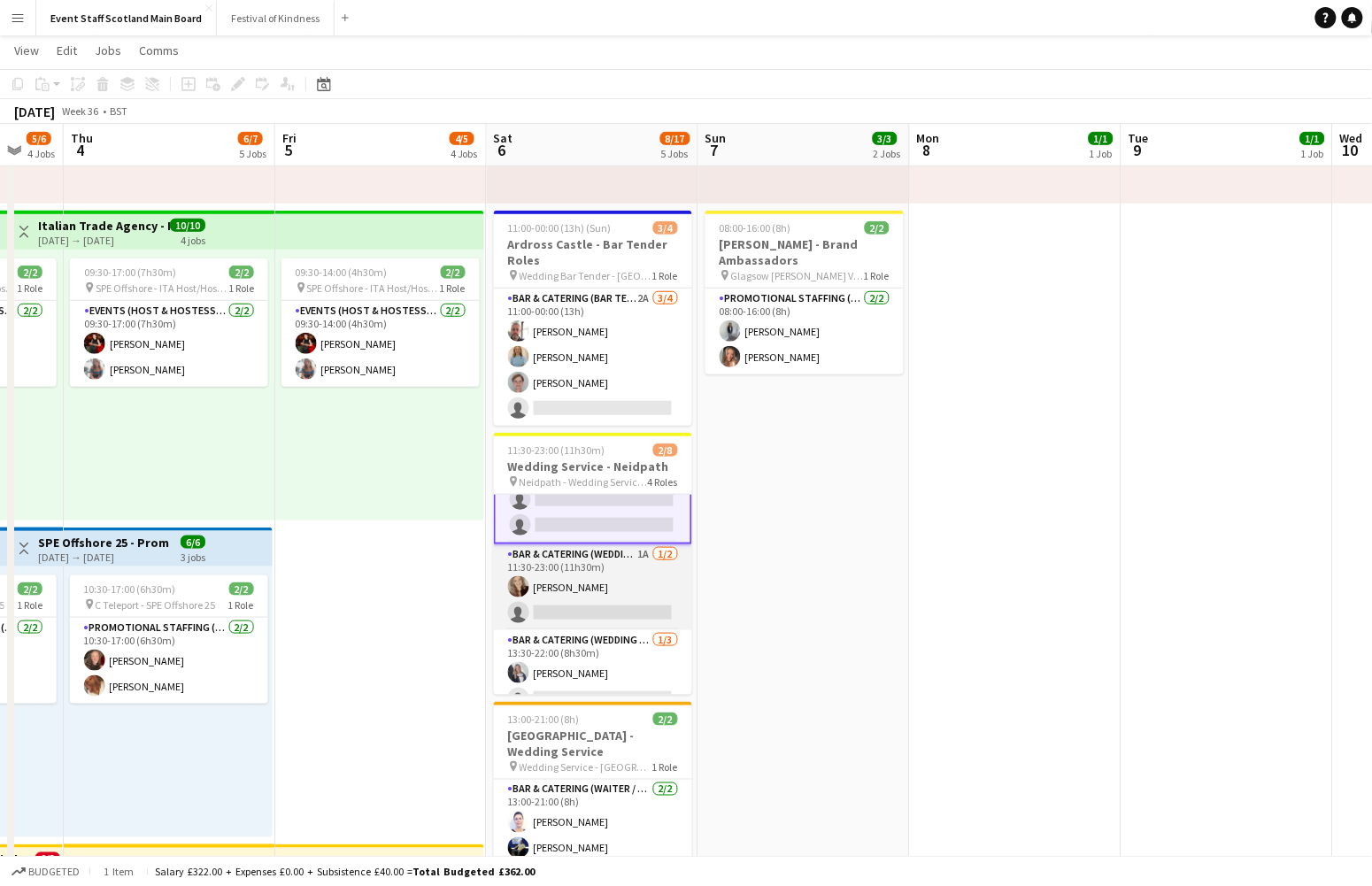
click at [645, 558] on app-card-role "Bar & Catering (Wedding Service Staff) 1A [DATE] 11:30-23:00 (11h30m) [PERSON_N…" at bounding box center [593, 587] width 198 height 86
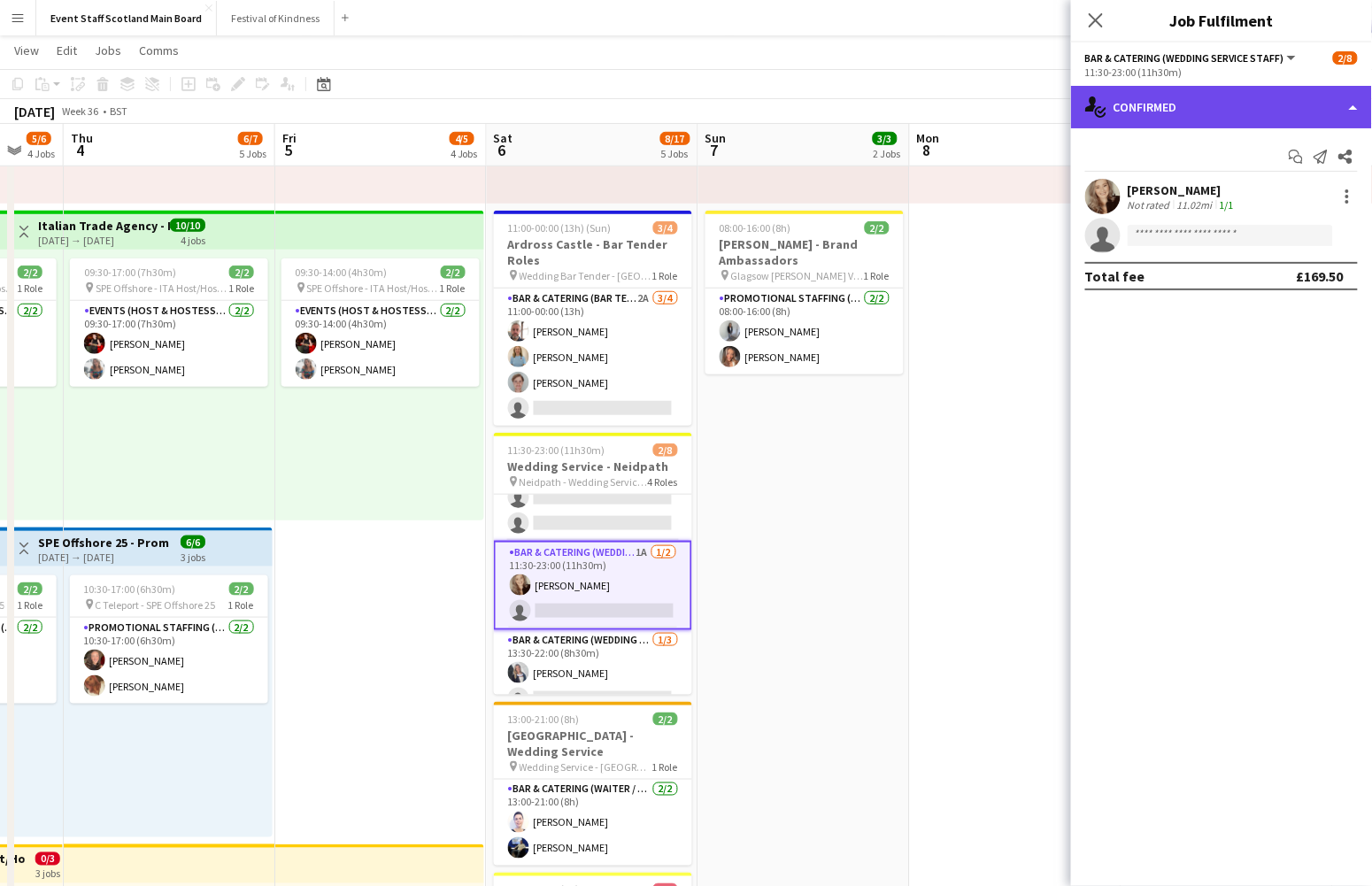
click at [1019, 107] on div "single-neutral-actions-check-2 Confirmed" at bounding box center [1222, 107] width 301 height 43
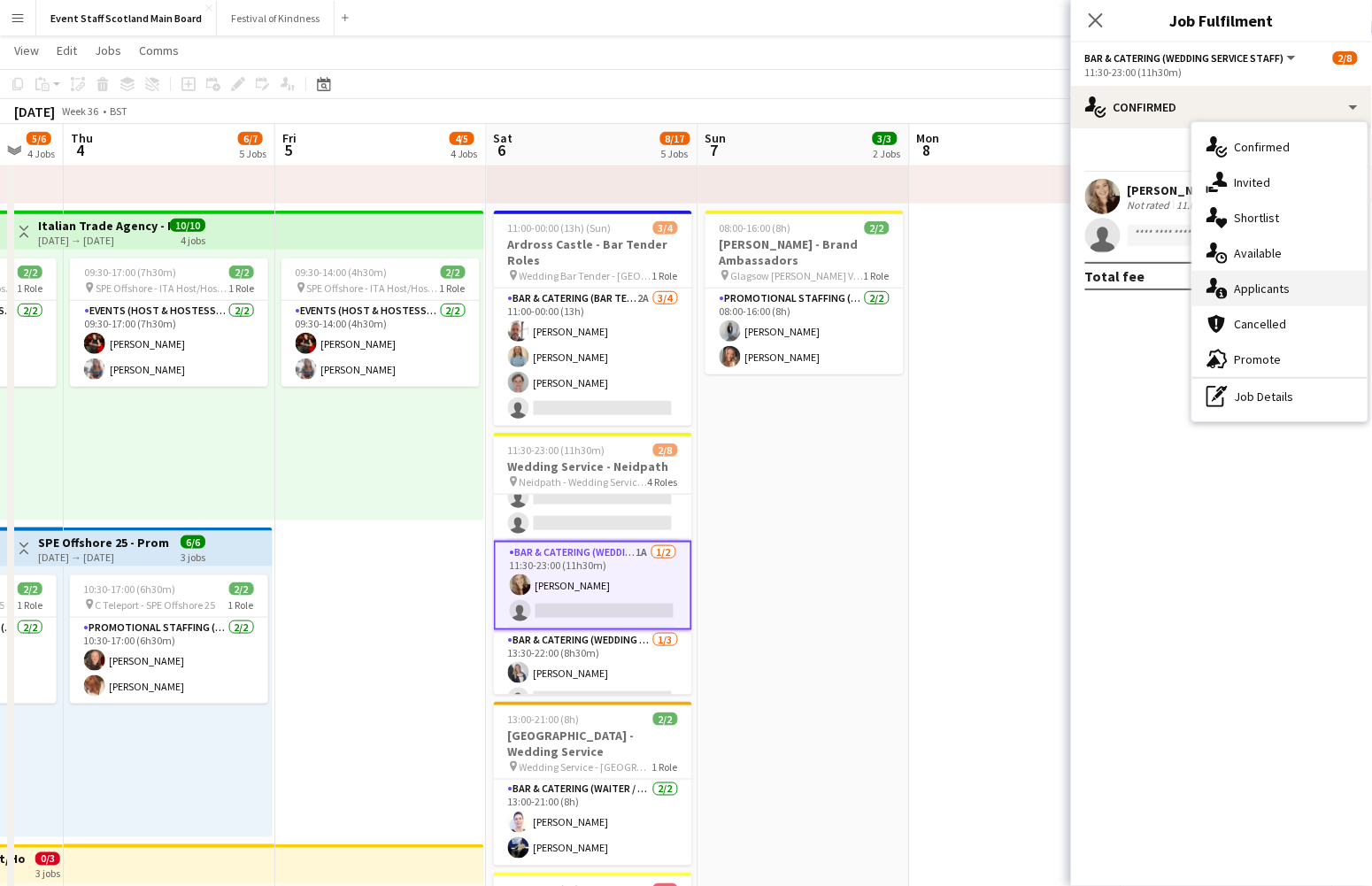
click at [1019, 290] on div "single-neutral-actions-information Applicants" at bounding box center [1280, 288] width 176 height 35
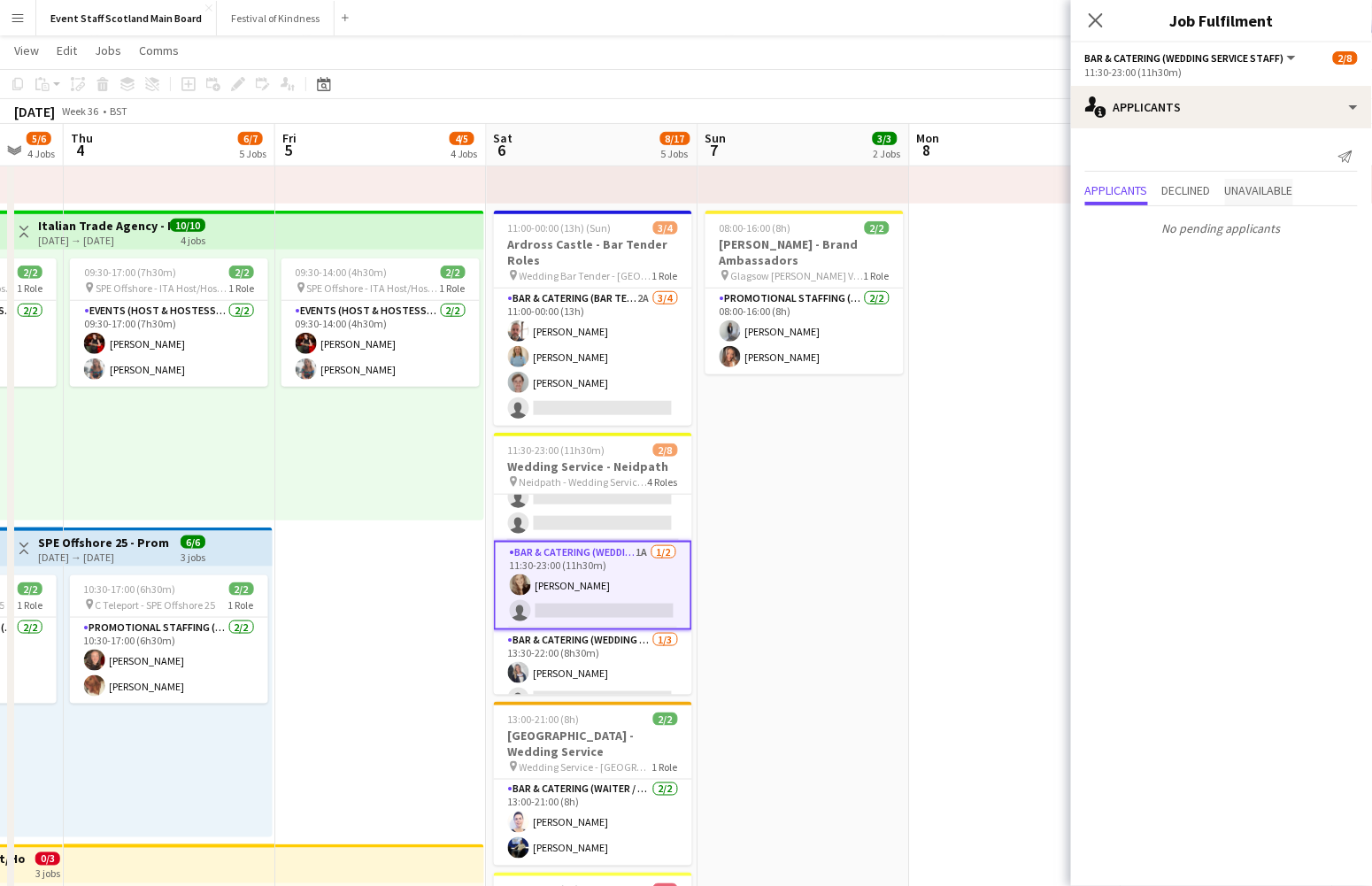
click at [1019, 178] on span "Unavailable" at bounding box center [1258, 192] width 68 height 27
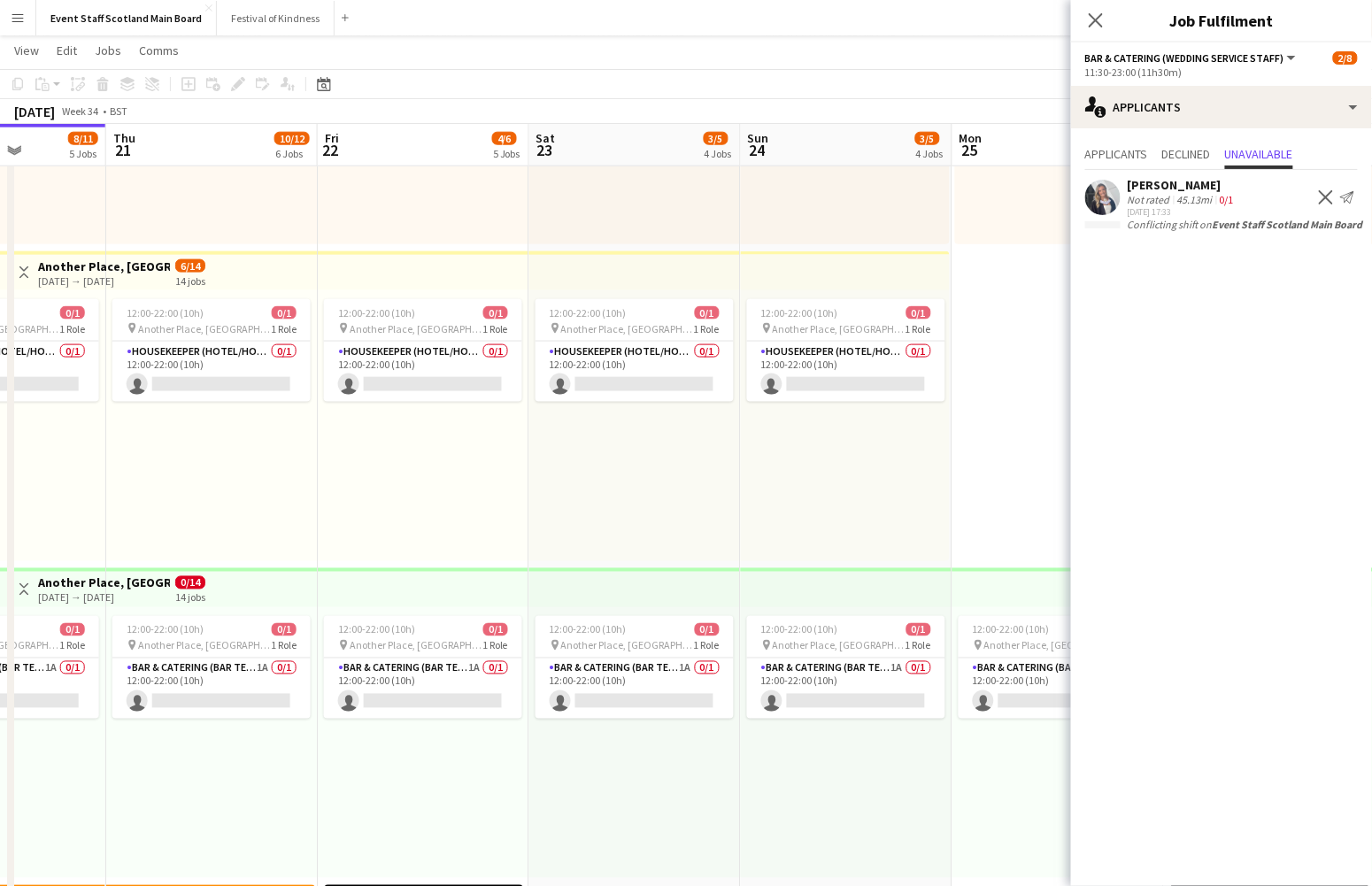
scroll to position [0, 675]
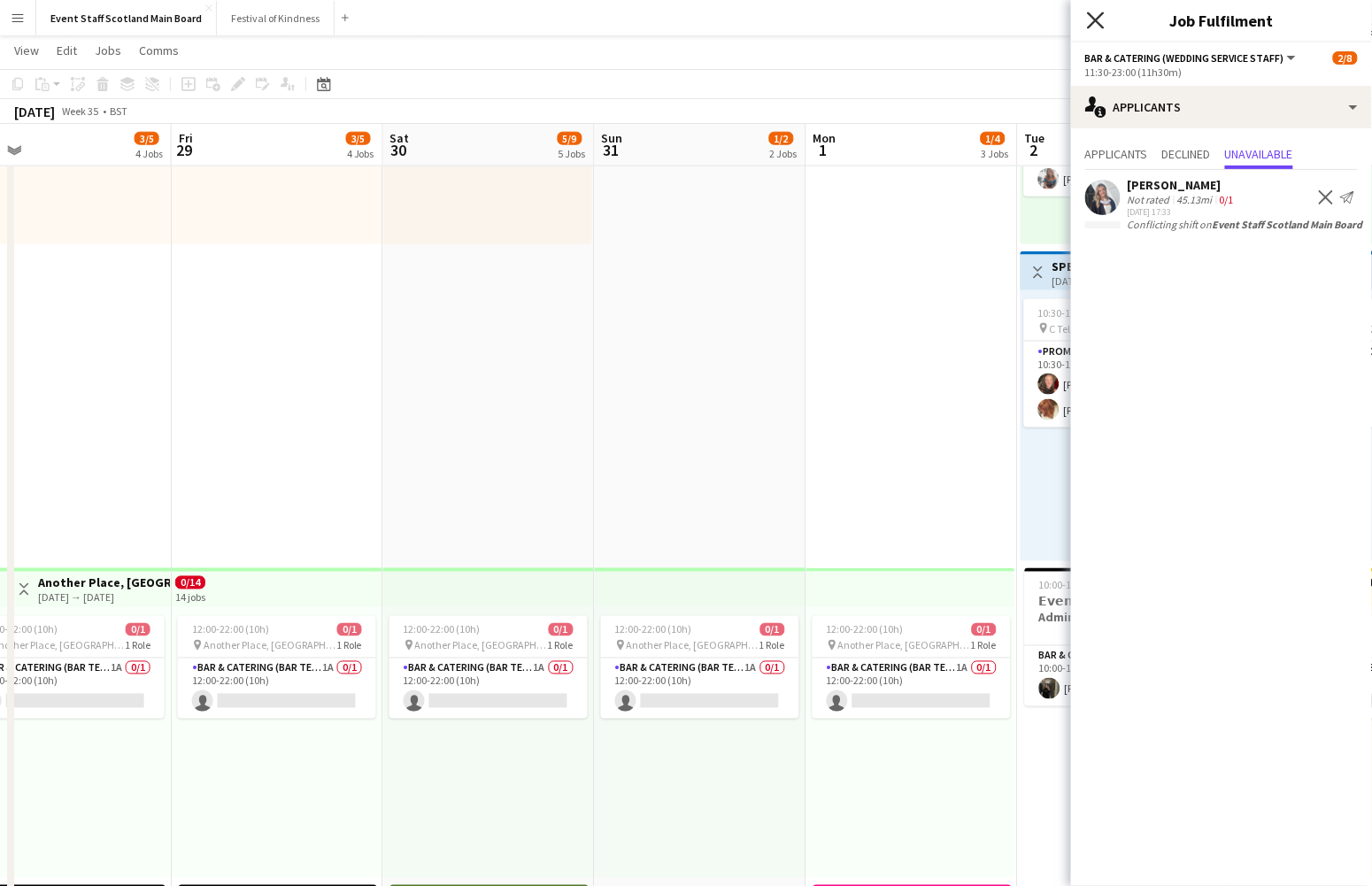
click at [1019, 21] on icon "Close pop-in" at bounding box center [1096, 20] width 17 height 17
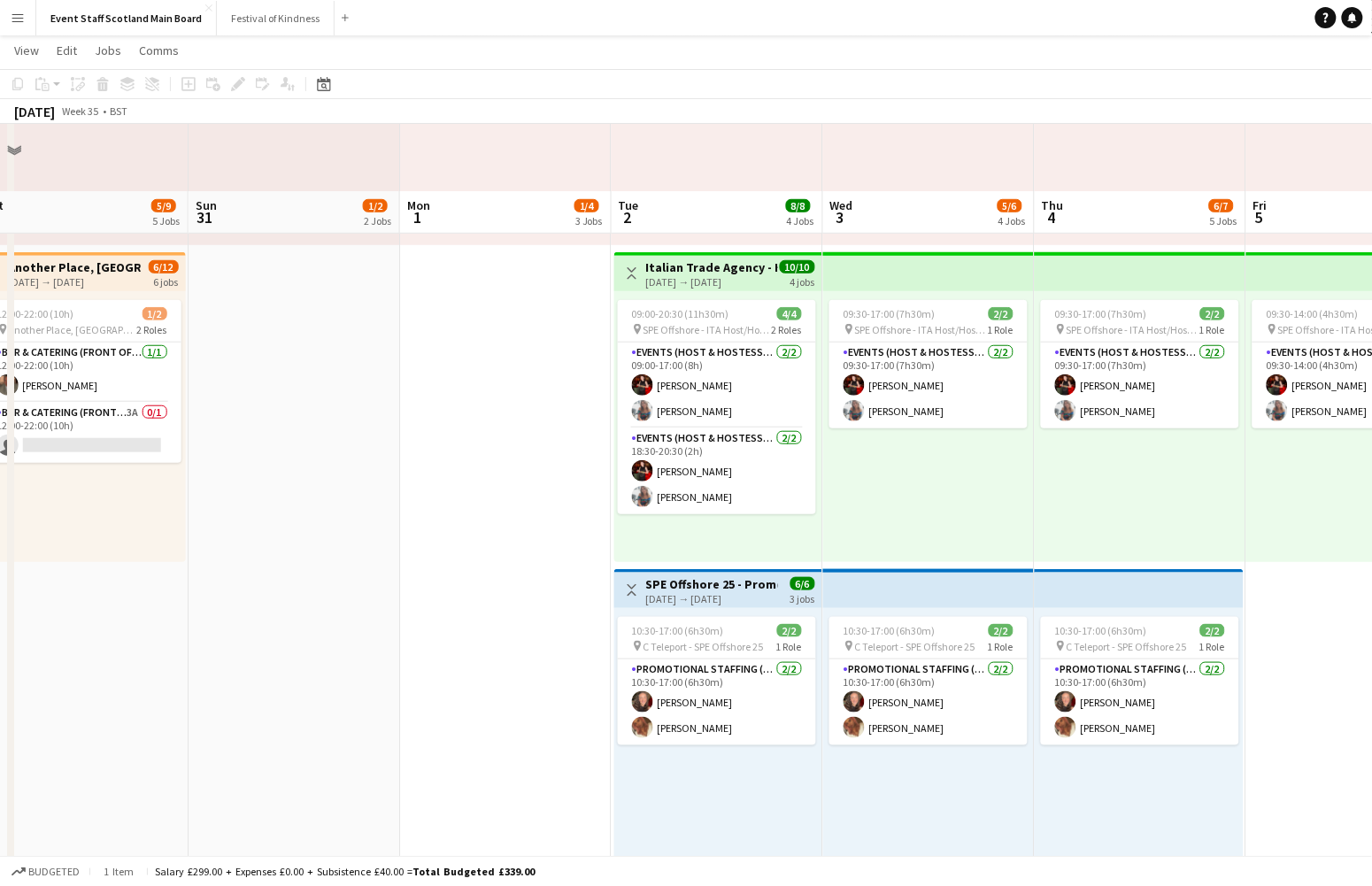
scroll to position [239, 0]
